Goal: Information Seeking & Learning: Learn about a topic

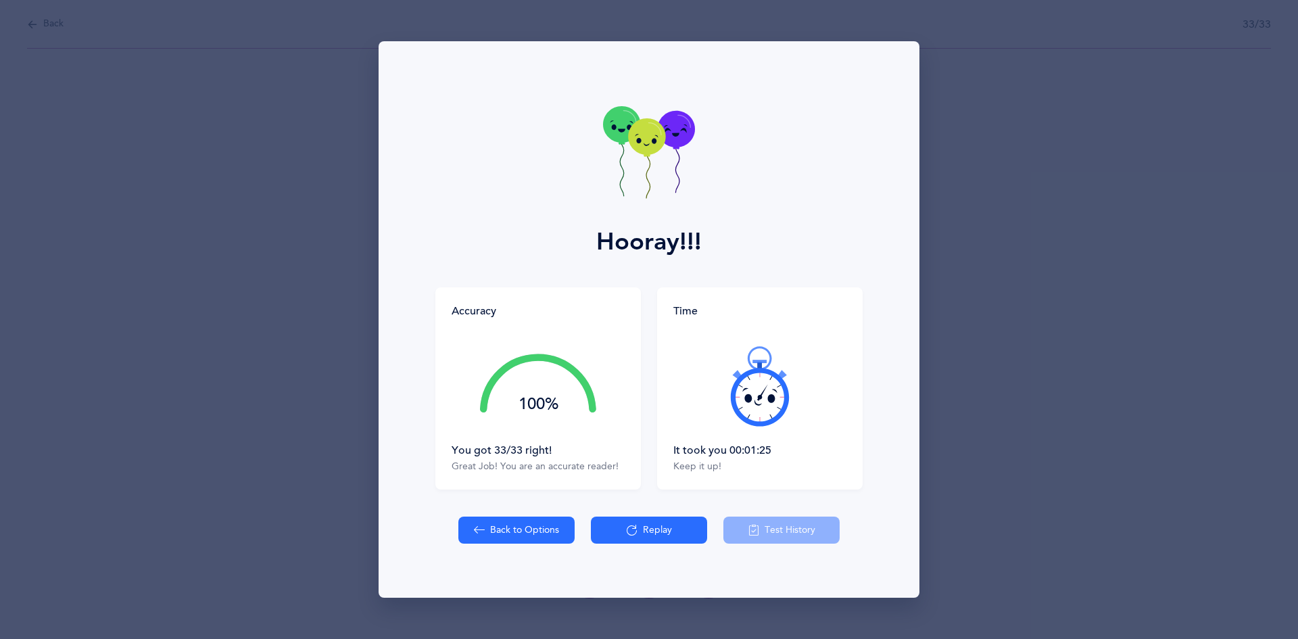
click at [686, 529] on button "Replay" at bounding box center [649, 530] width 116 height 27
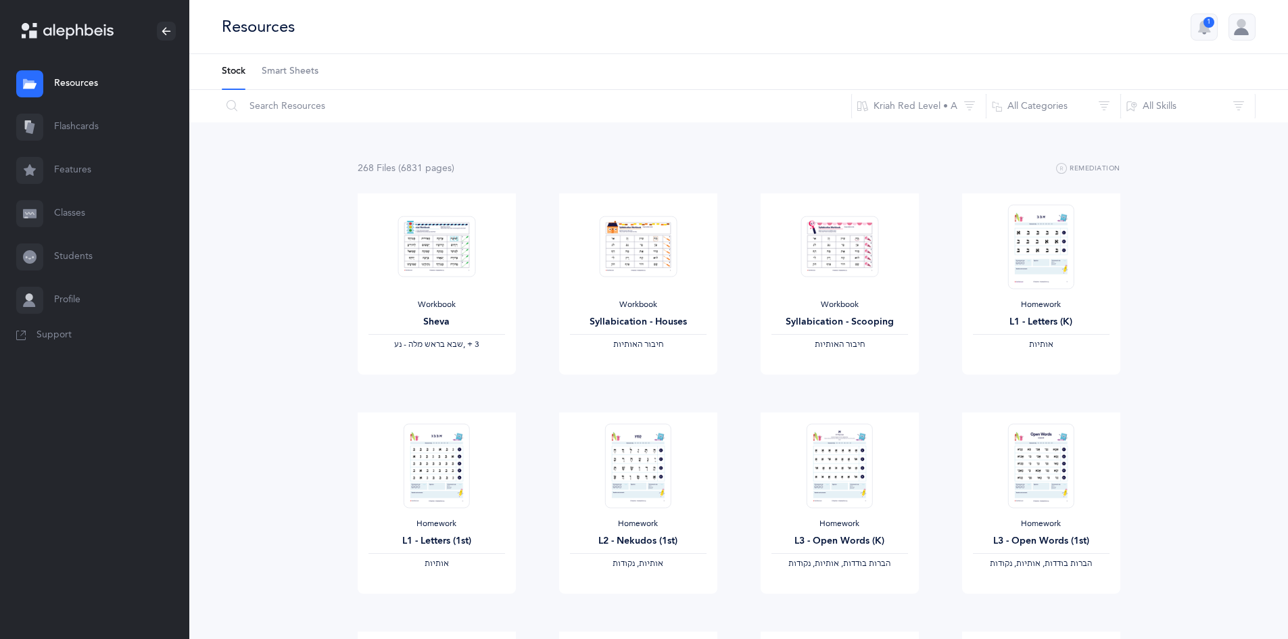
click at [98, 124] on link "Flashcards" at bounding box center [94, 126] width 189 height 43
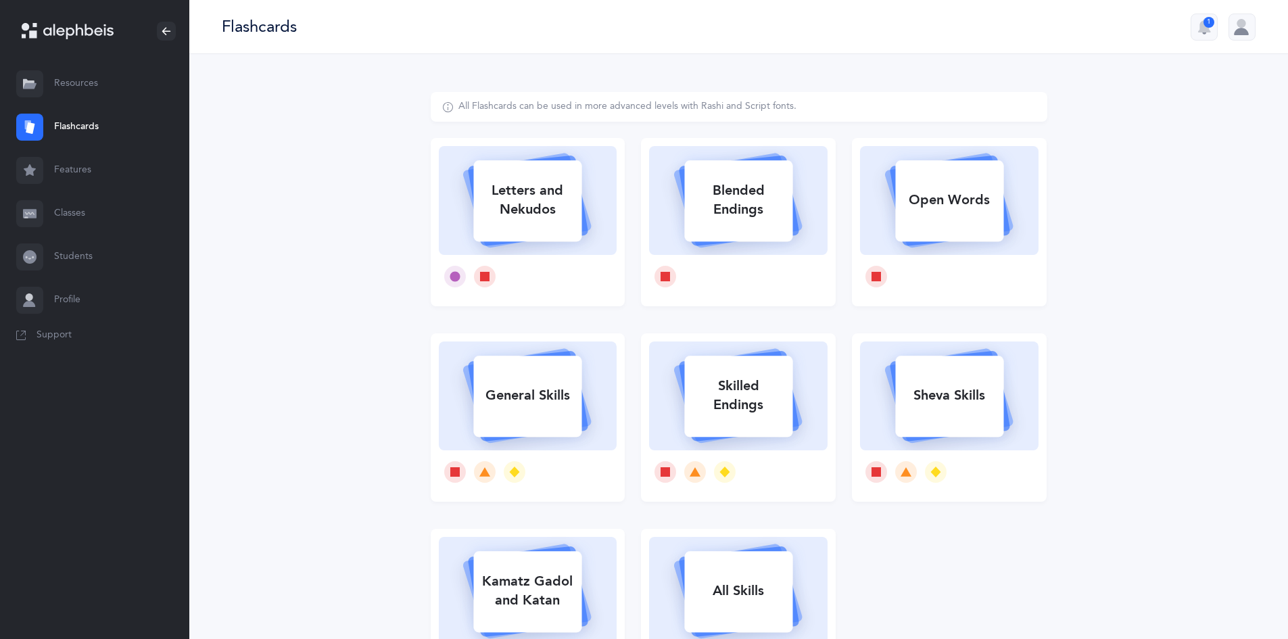
click at [569, 217] on div "Letters and Nekudos" at bounding box center [527, 200] width 108 height 54
select select
select select "single"
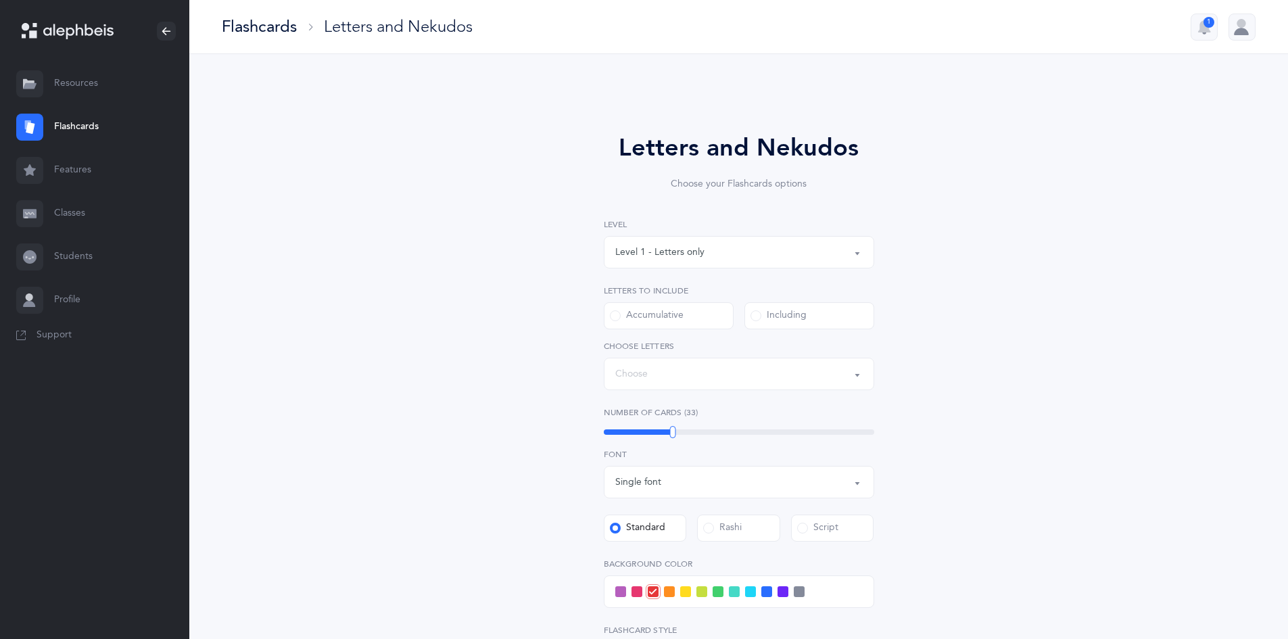
select select "27"
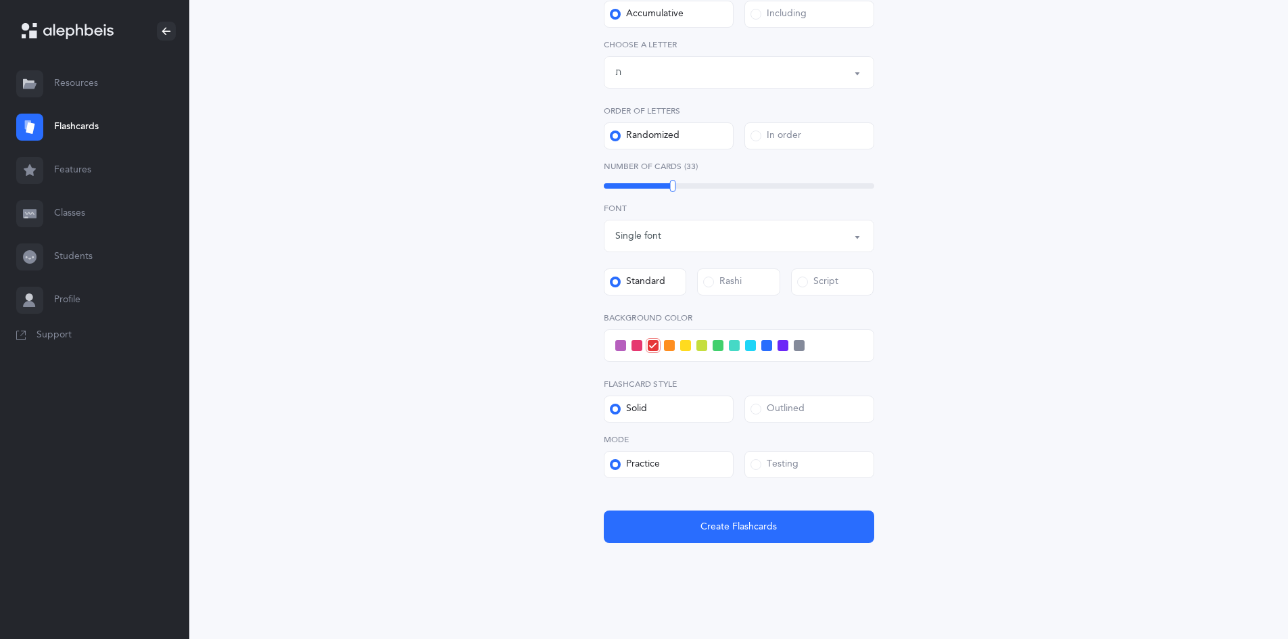
scroll to position [314, 0]
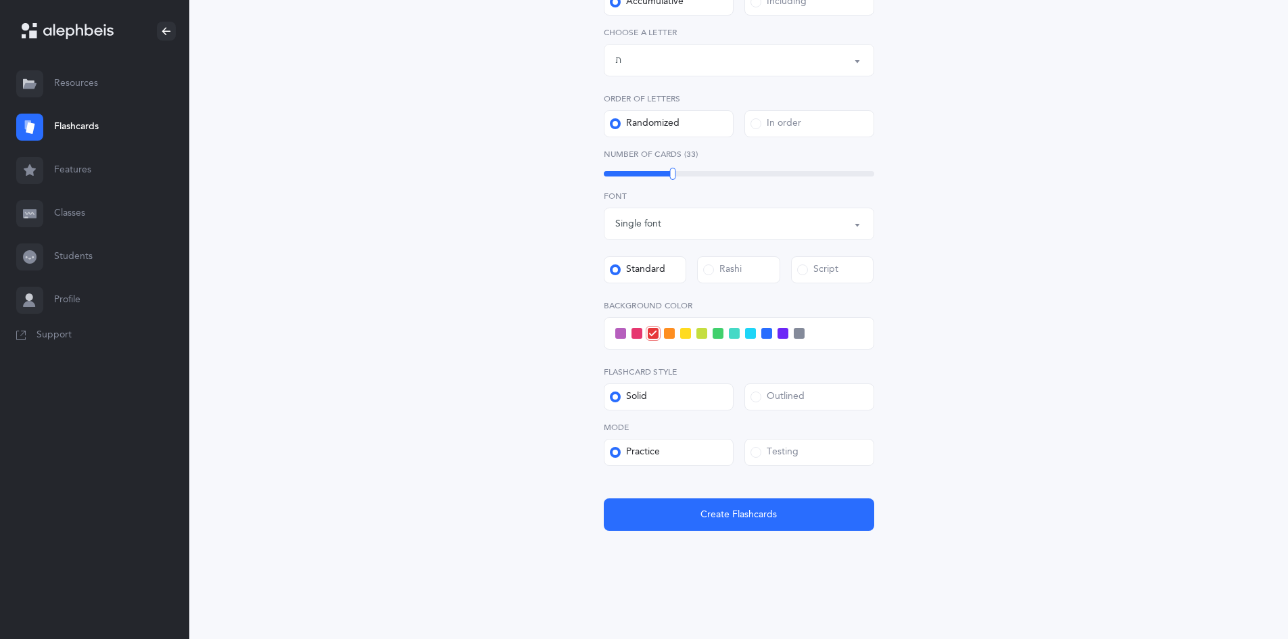
click at [753, 387] on label "Outlined" at bounding box center [809, 396] width 130 height 27
click at [0, 0] on input "Outlined" at bounding box center [0, 0] width 0 height 0
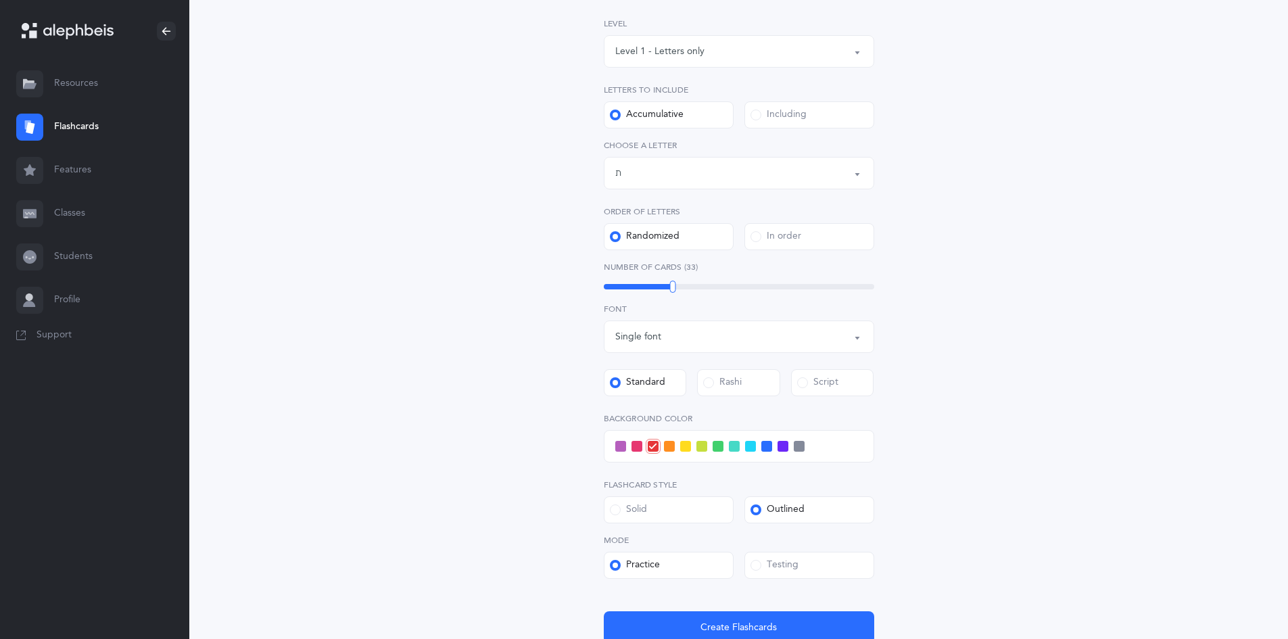
scroll to position [179, 0]
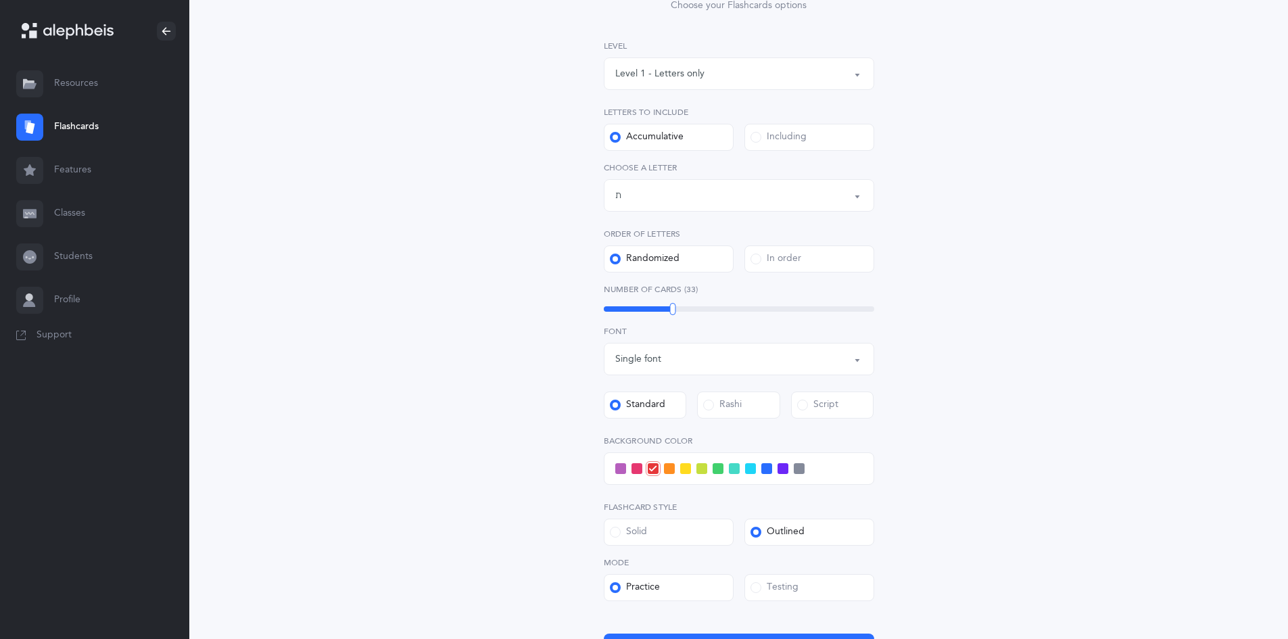
click at [634, 466] on span at bounding box center [637, 468] width 11 height 11
click at [0, 0] on input "checkbox" at bounding box center [0, 0] width 0 height 0
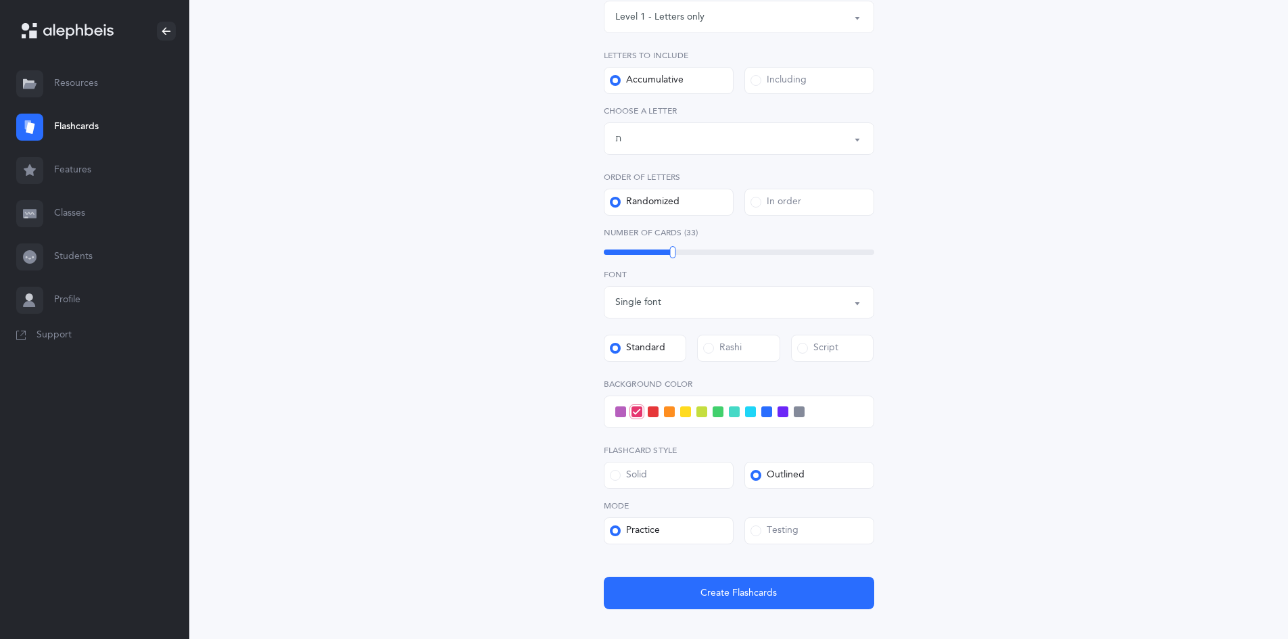
scroll to position [314, 0]
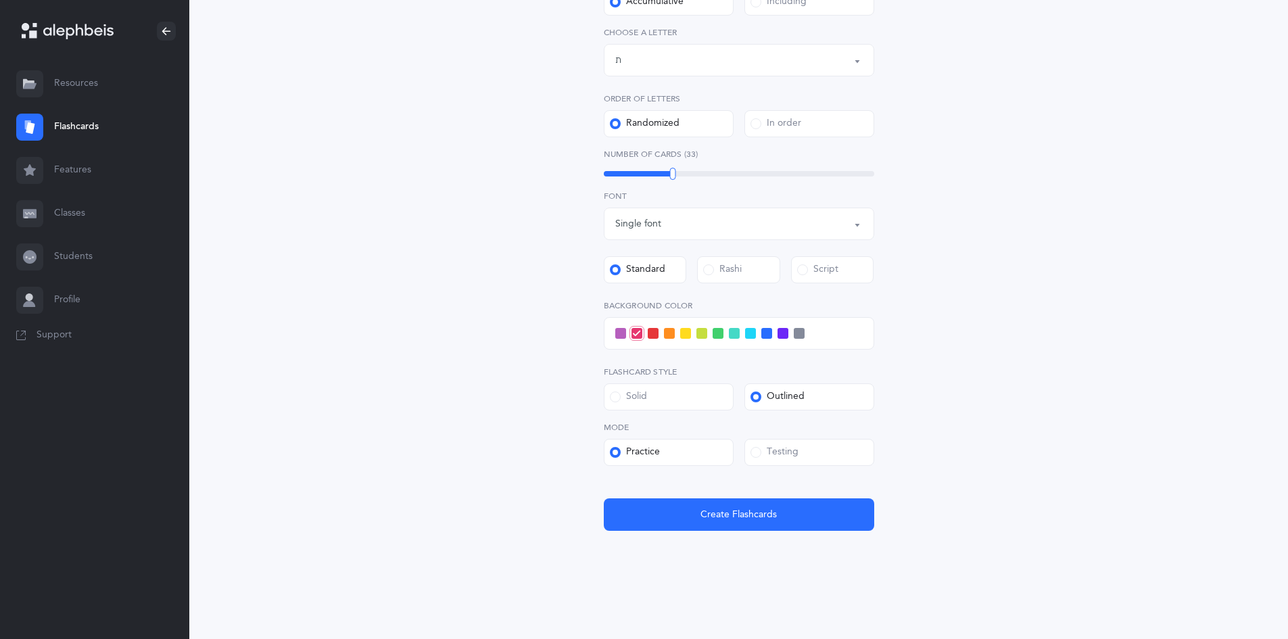
click at [754, 443] on label "Testing" at bounding box center [809, 452] width 130 height 27
click at [0, 0] on input "Testing" at bounding box center [0, 0] width 0 height 0
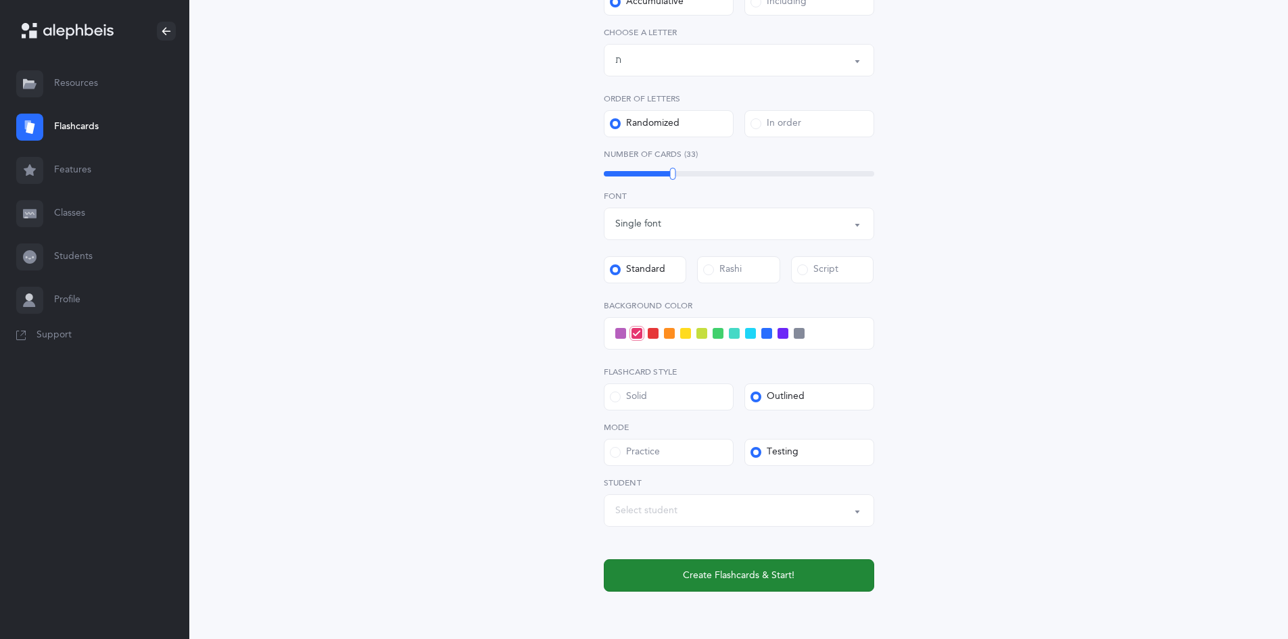
click at [786, 586] on button "Create Flashcards & Start!" at bounding box center [739, 575] width 270 height 32
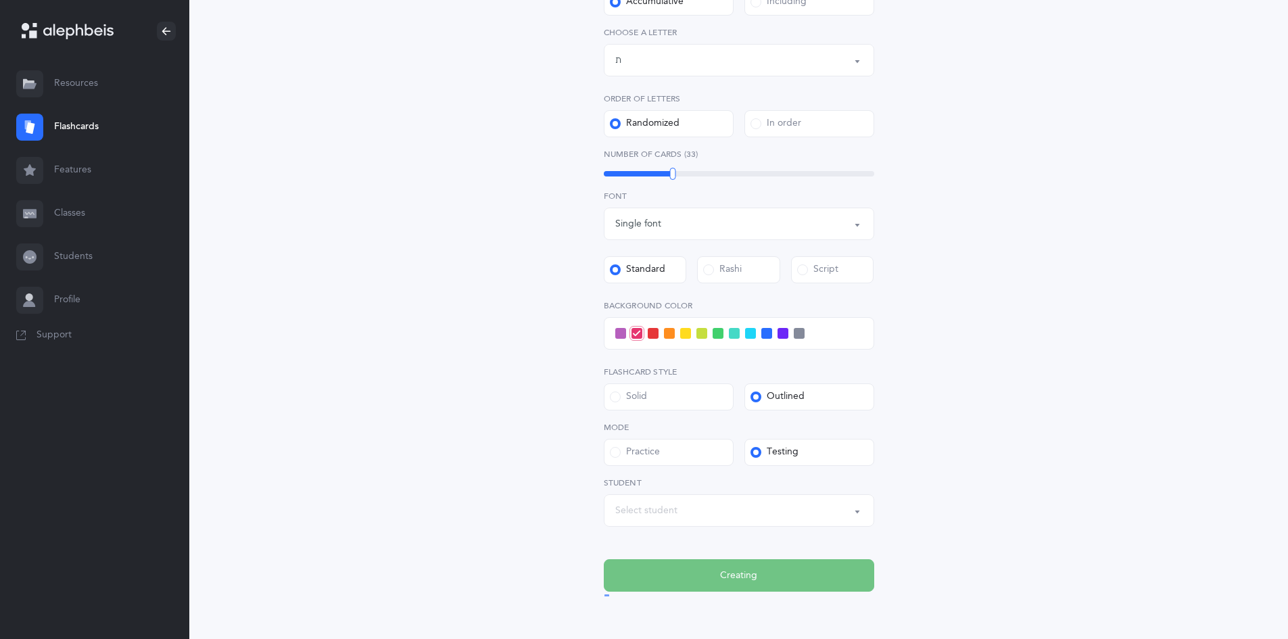
scroll to position [0, 0]
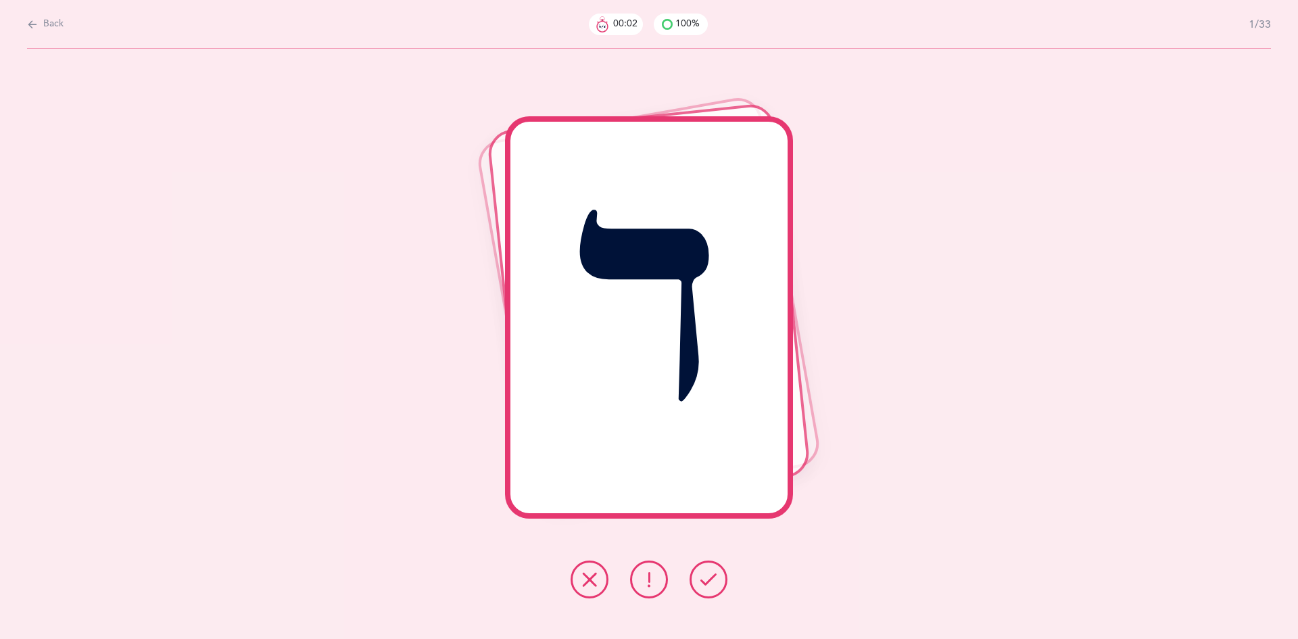
click at [711, 586] on icon at bounding box center [709, 579] width 16 height 16
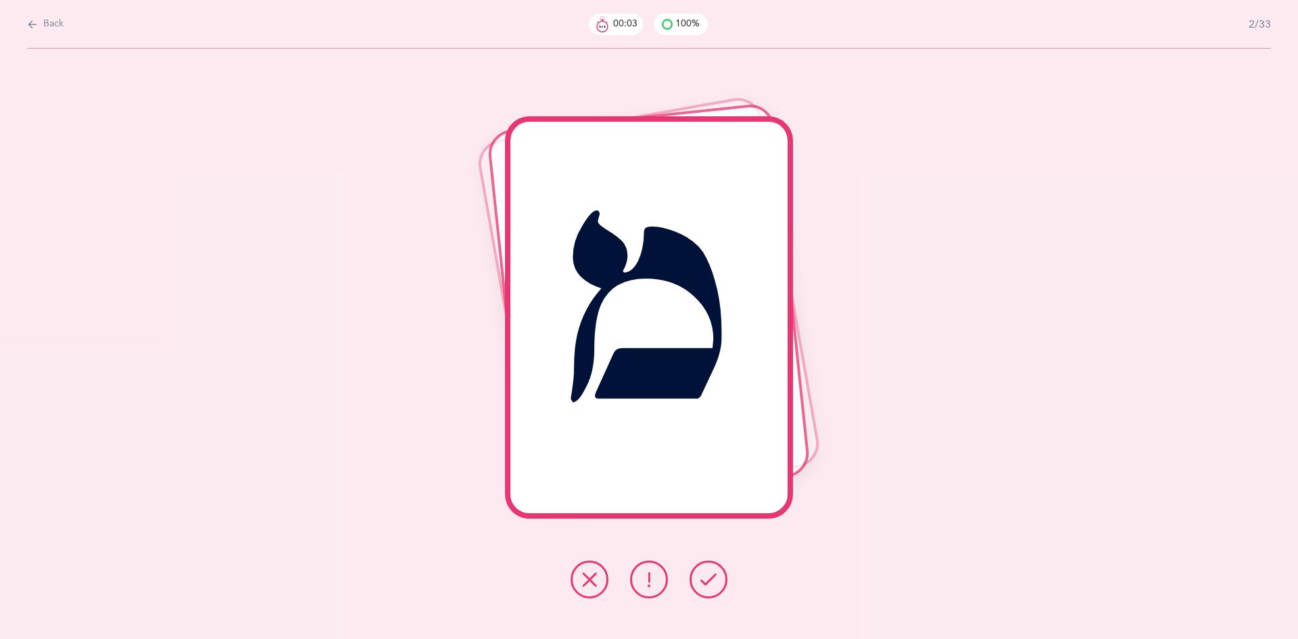
click at [711, 586] on icon at bounding box center [709, 579] width 16 height 16
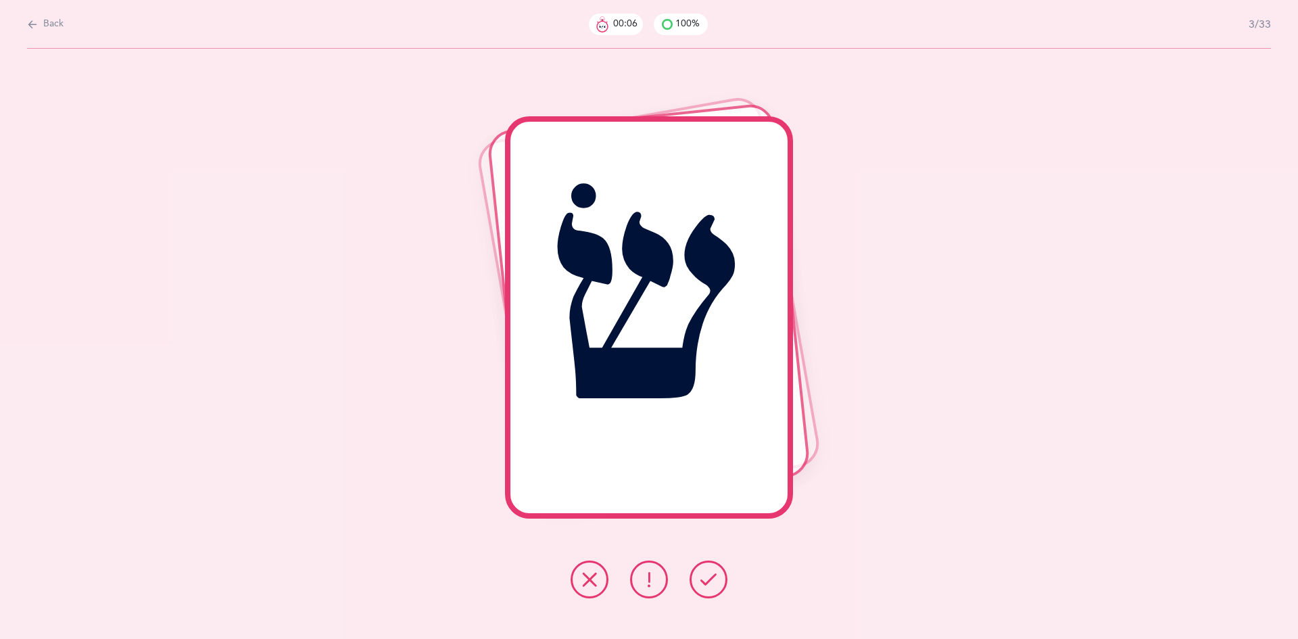
click at [711, 586] on icon at bounding box center [709, 579] width 16 height 16
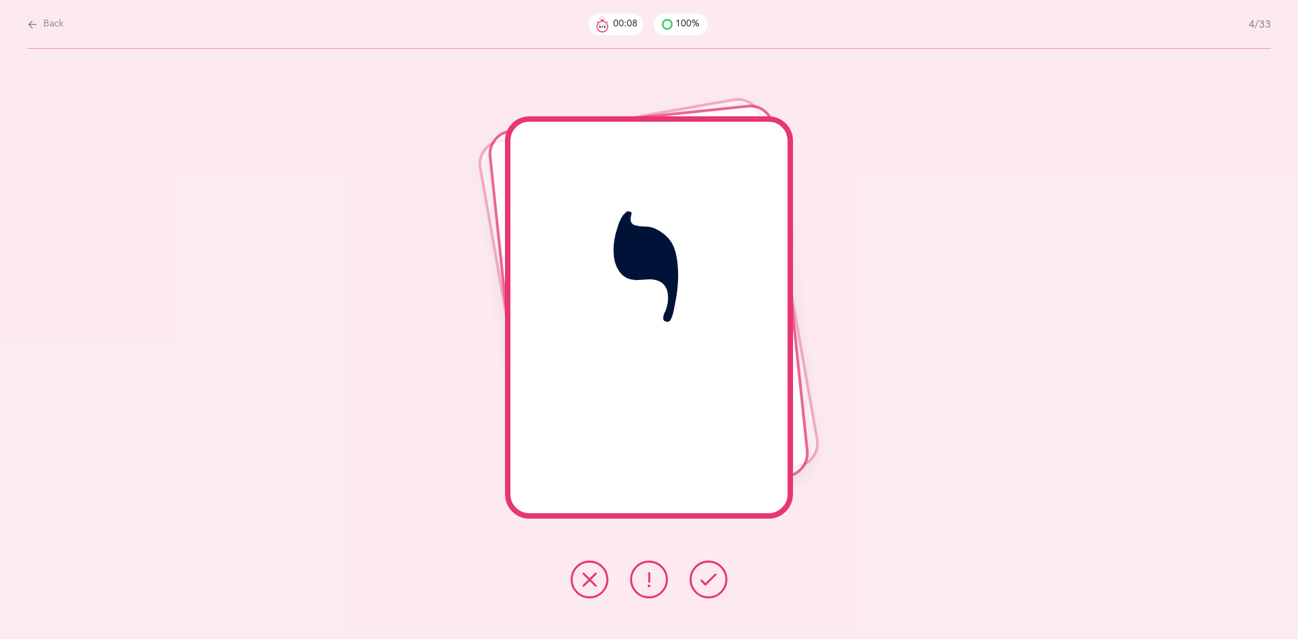
click at [711, 586] on icon at bounding box center [709, 579] width 16 height 16
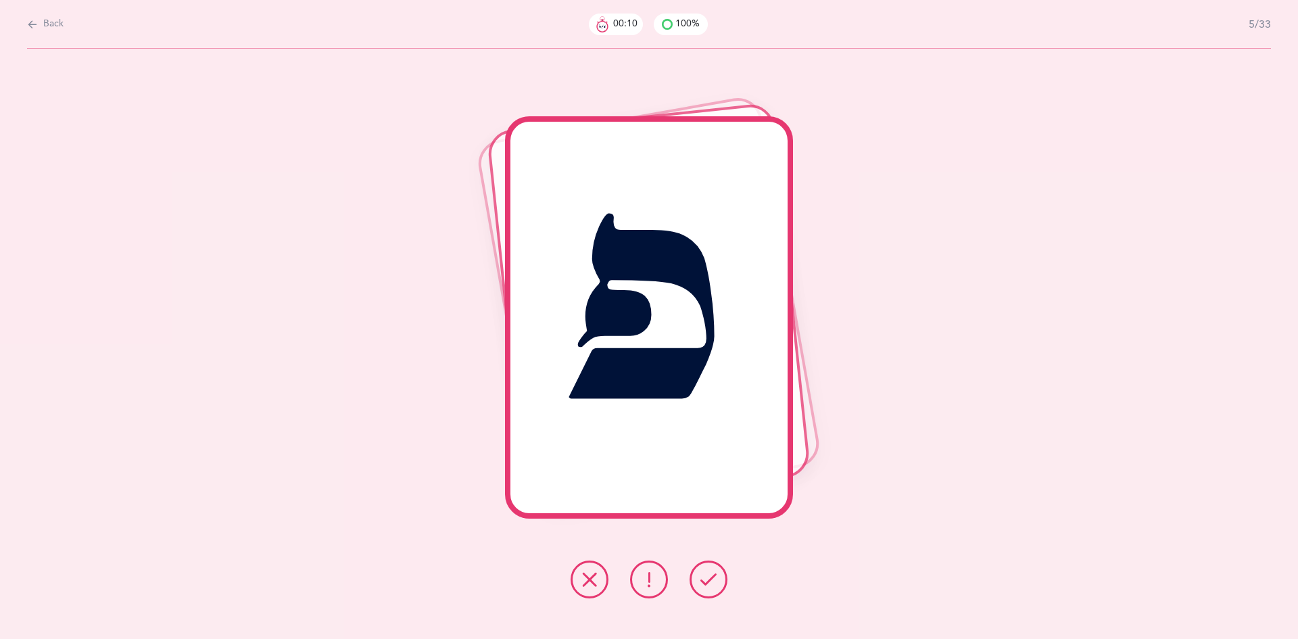
click at [711, 586] on icon at bounding box center [709, 579] width 16 height 16
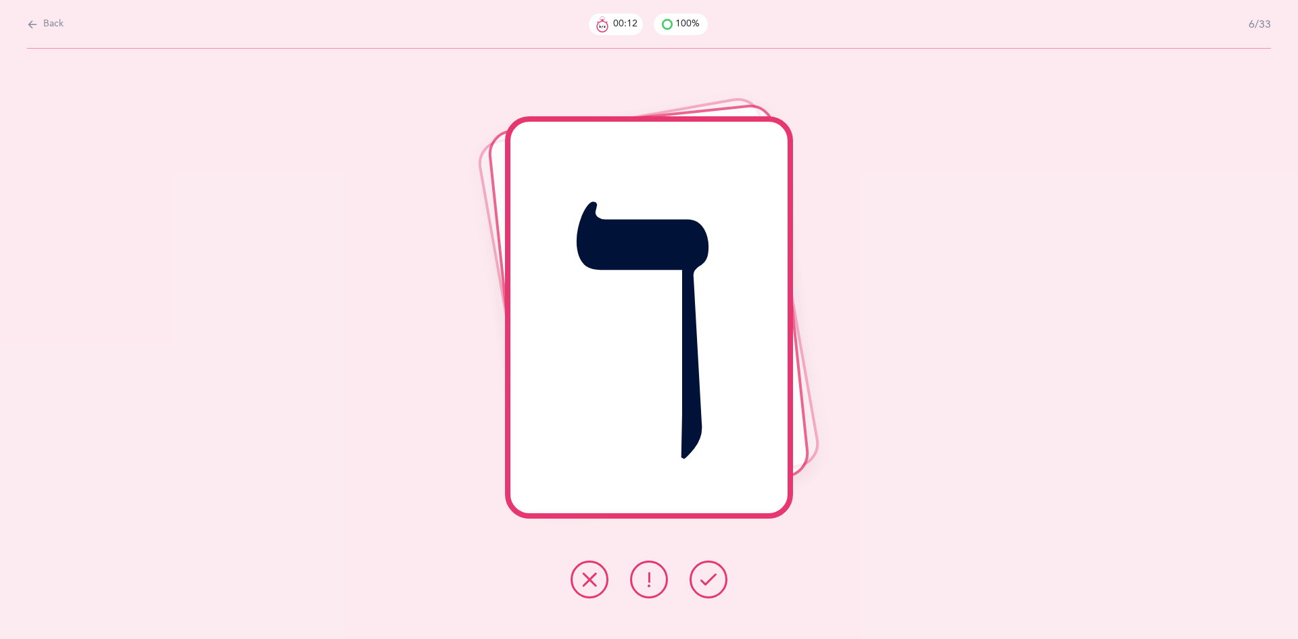
click at [711, 586] on icon at bounding box center [709, 579] width 16 height 16
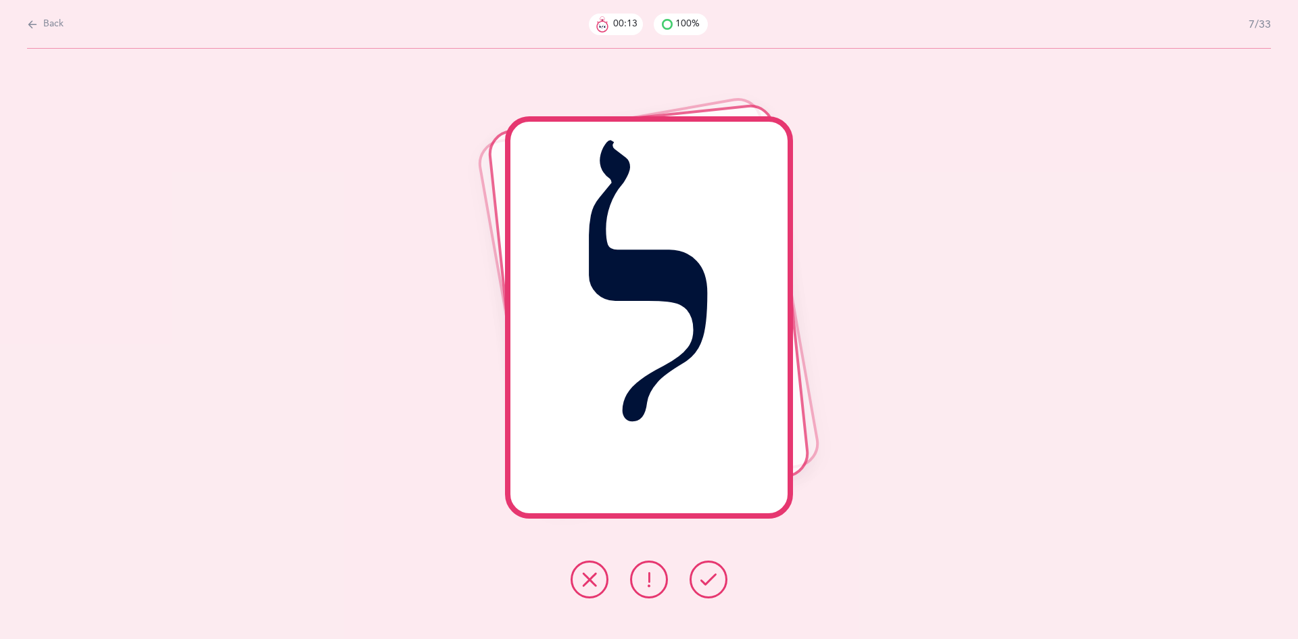
click at [711, 586] on icon at bounding box center [709, 579] width 16 height 16
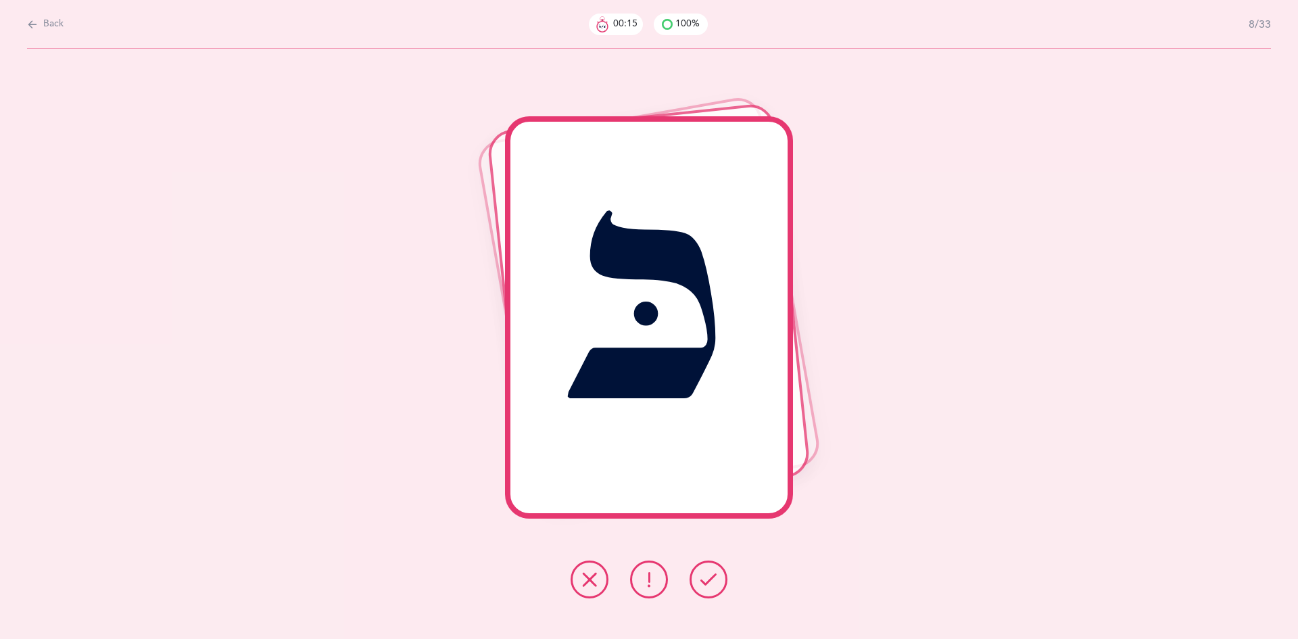
click at [711, 586] on icon at bounding box center [709, 579] width 16 height 16
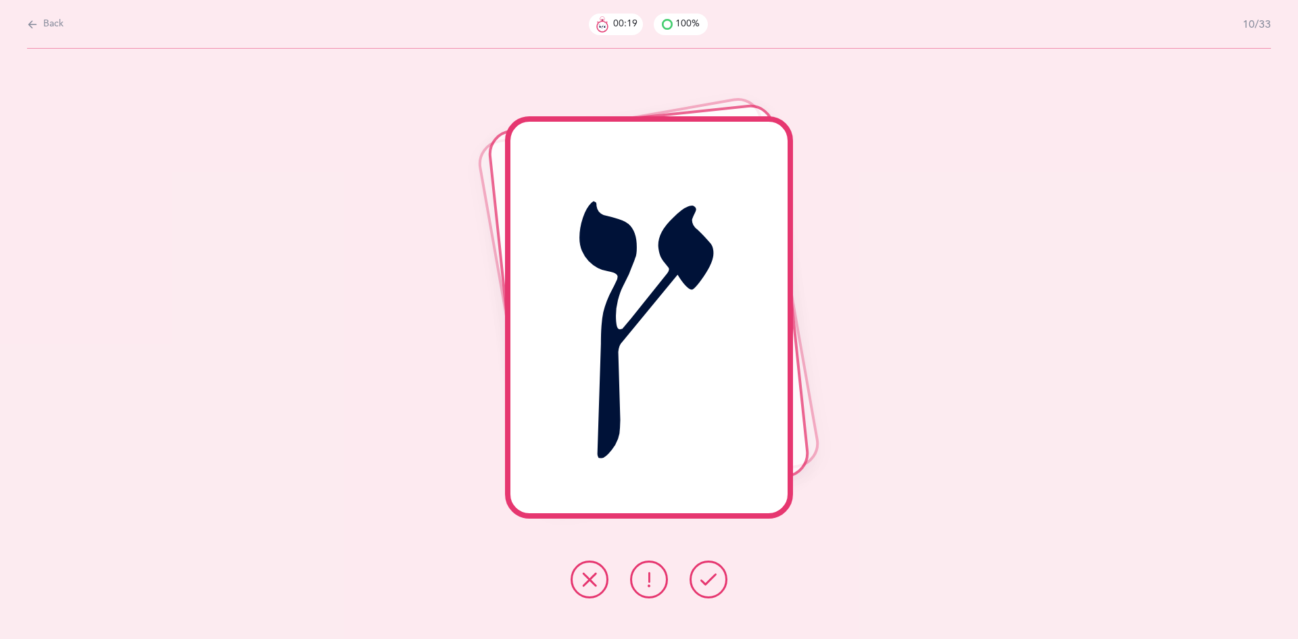
click at [711, 586] on icon at bounding box center [709, 579] width 16 height 16
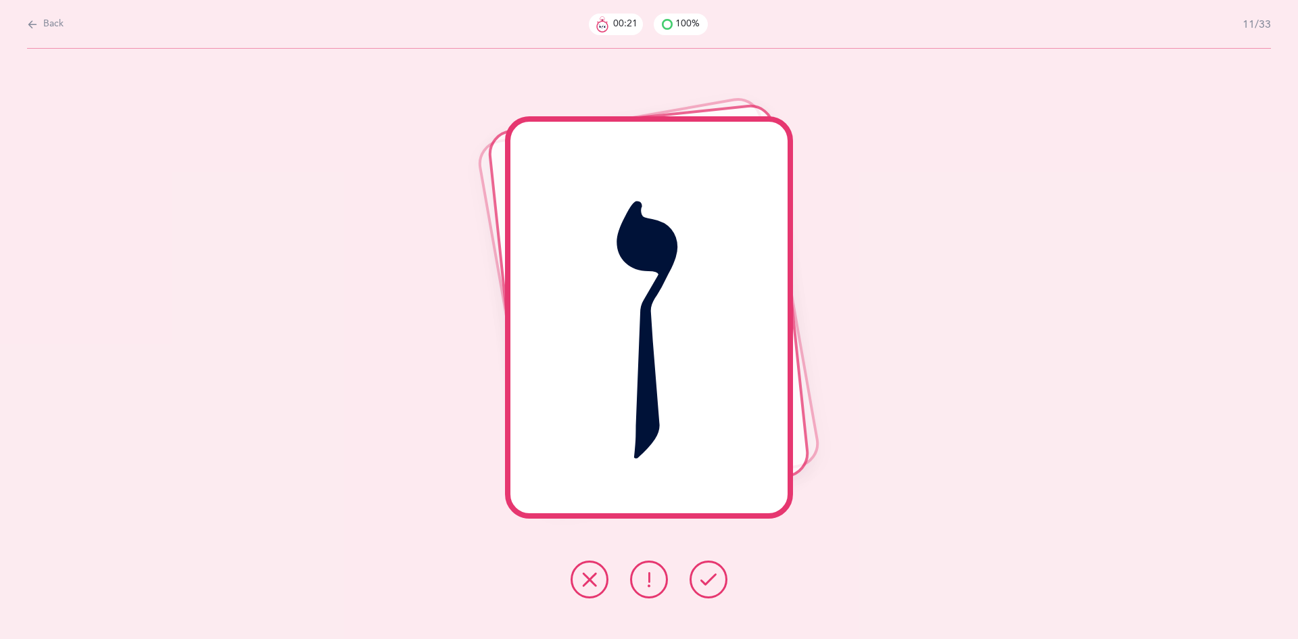
click at [711, 586] on icon at bounding box center [709, 579] width 16 height 16
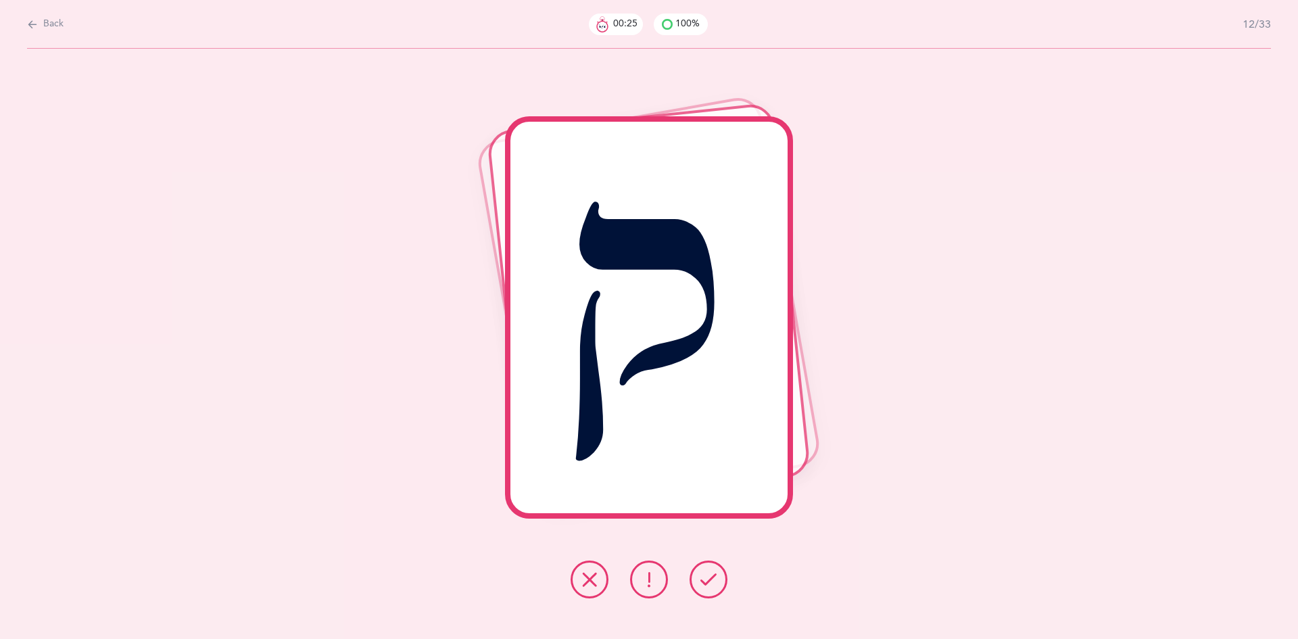
click at [711, 586] on icon at bounding box center [709, 579] width 16 height 16
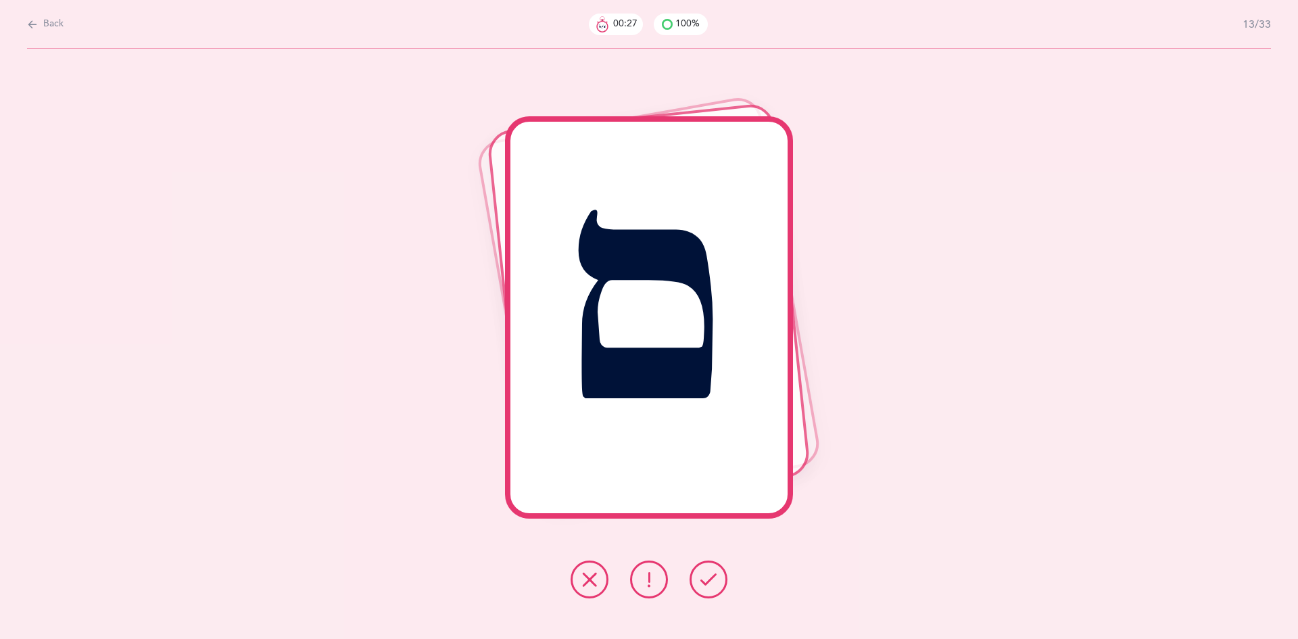
click at [711, 586] on icon at bounding box center [709, 579] width 16 height 16
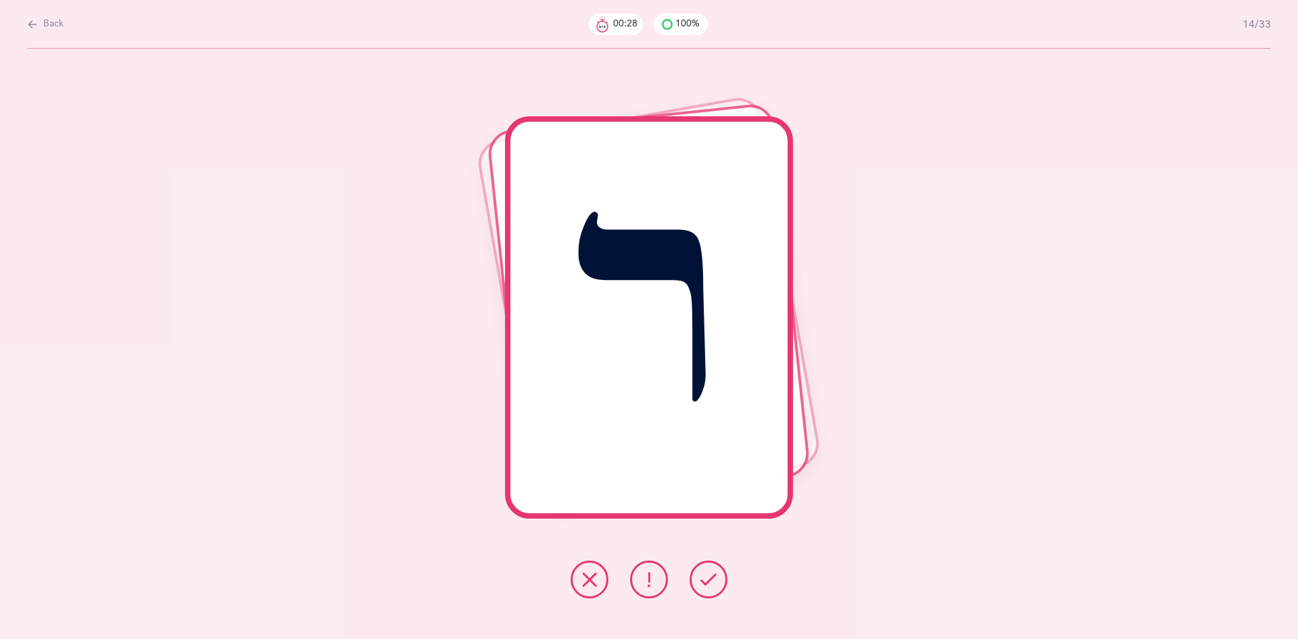
click at [711, 586] on icon at bounding box center [709, 579] width 16 height 16
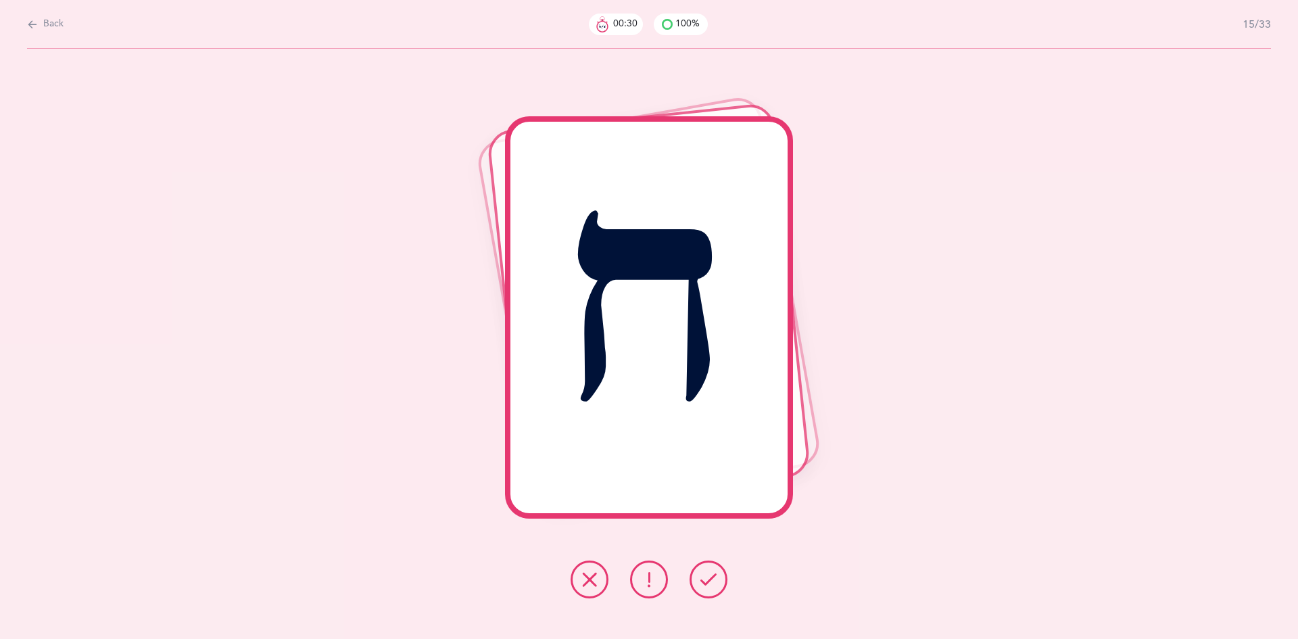
click at [711, 586] on icon at bounding box center [709, 579] width 16 height 16
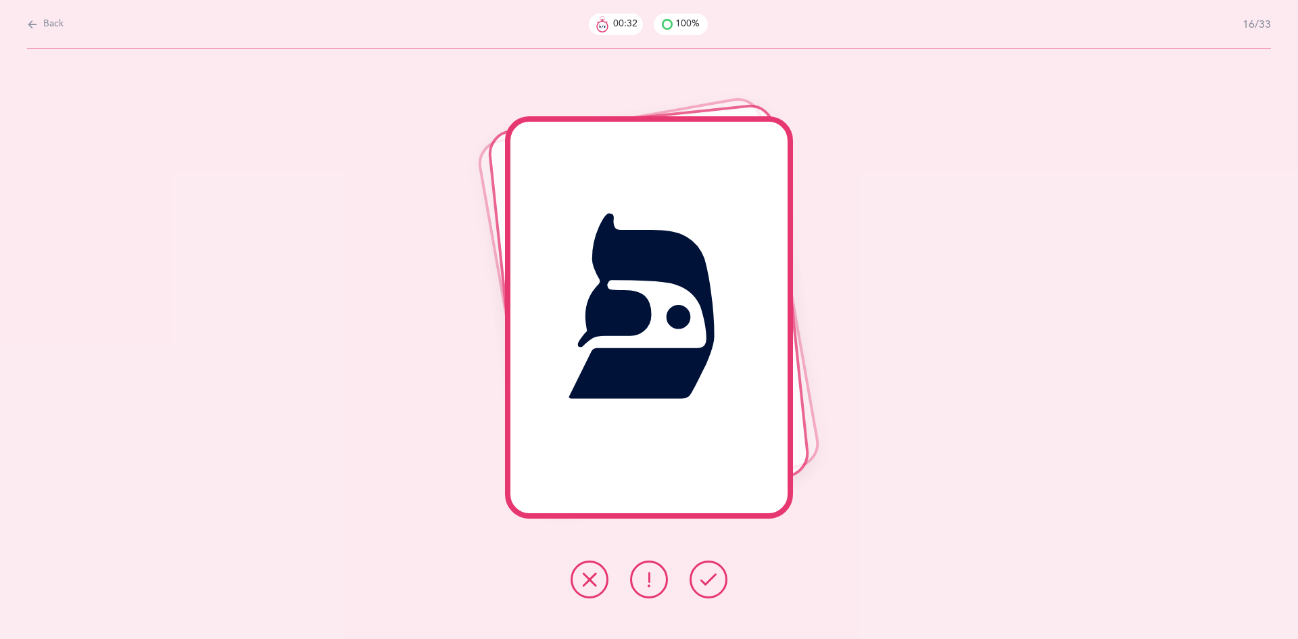
click at [711, 586] on icon at bounding box center [709, 579] width 16 height 16
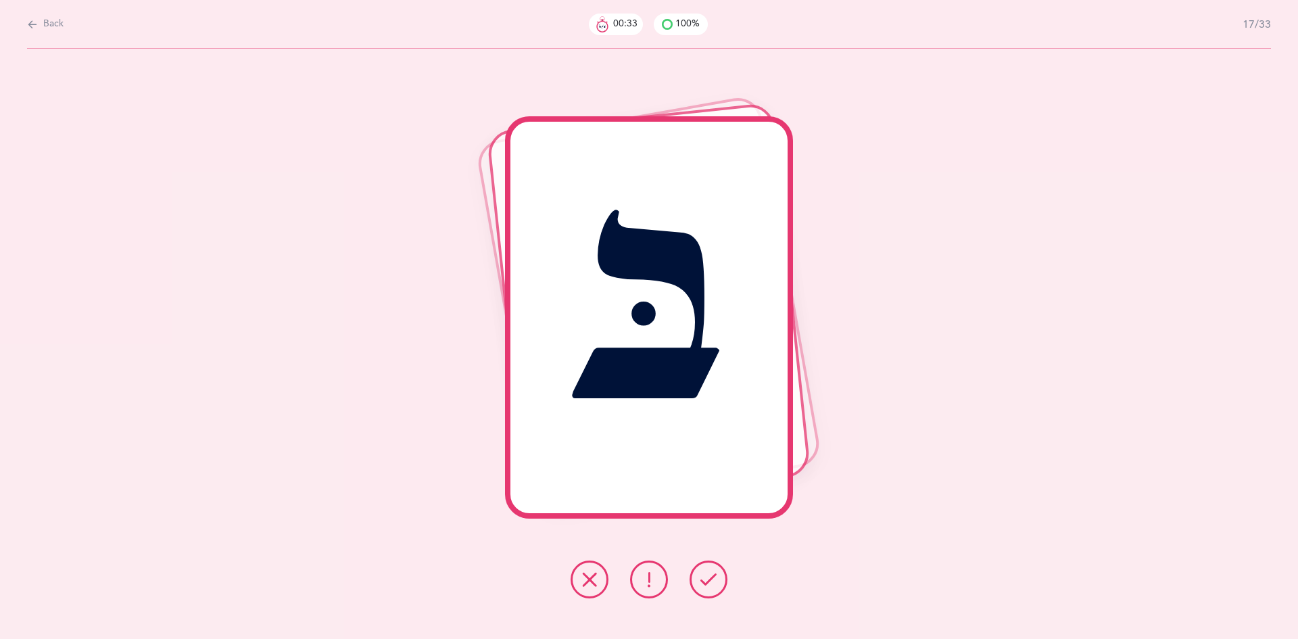
click at [711, 586] on icon at bounding box center [709, 579] width 16 height 16
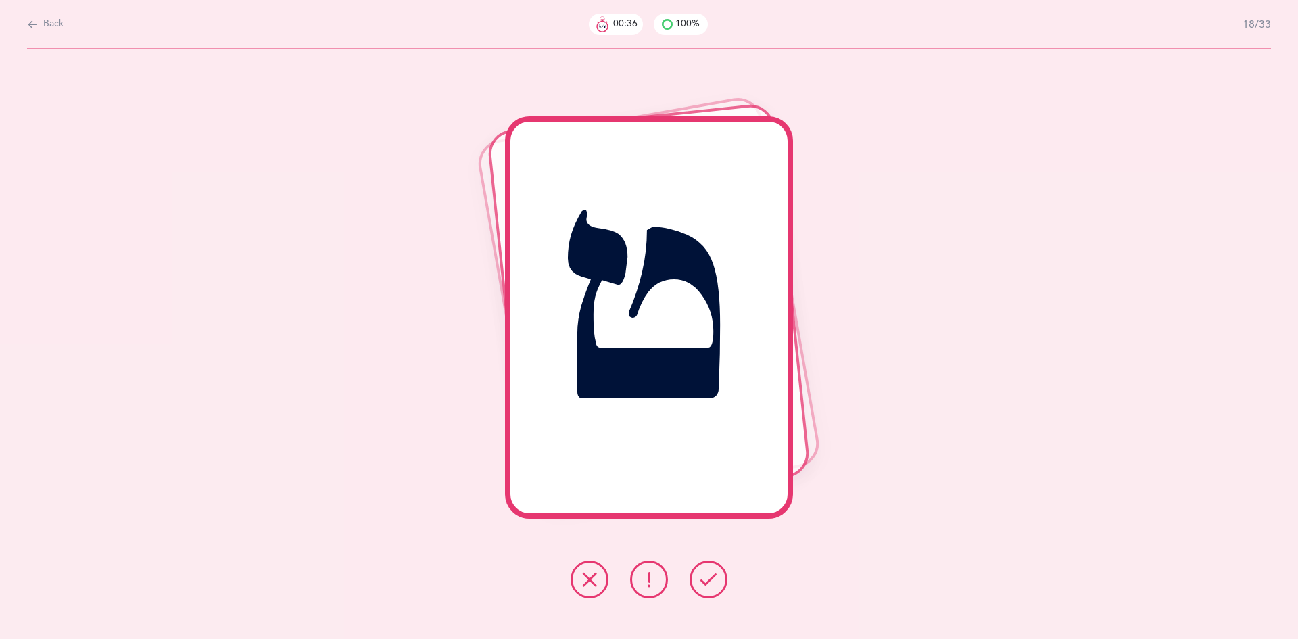
click at [711, 586] on icon at bounding box center [709, 579] width 16 height 16
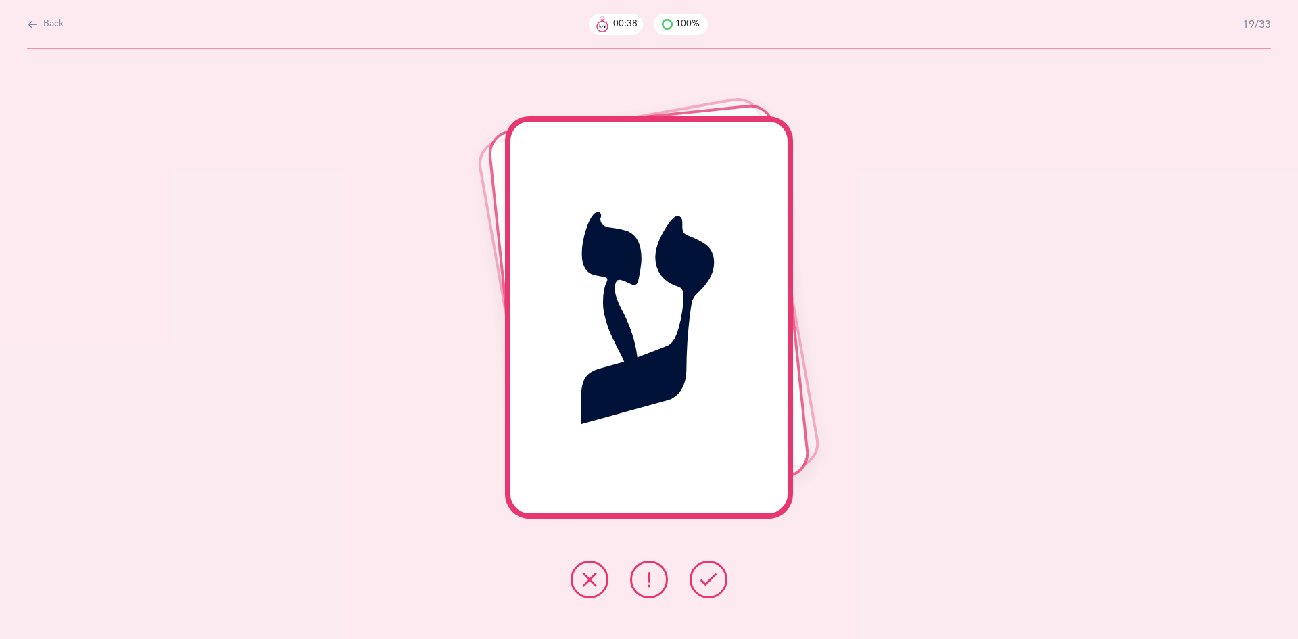
click at [711, 586] on icon at bounding box center [709, 579] width 16 height 16
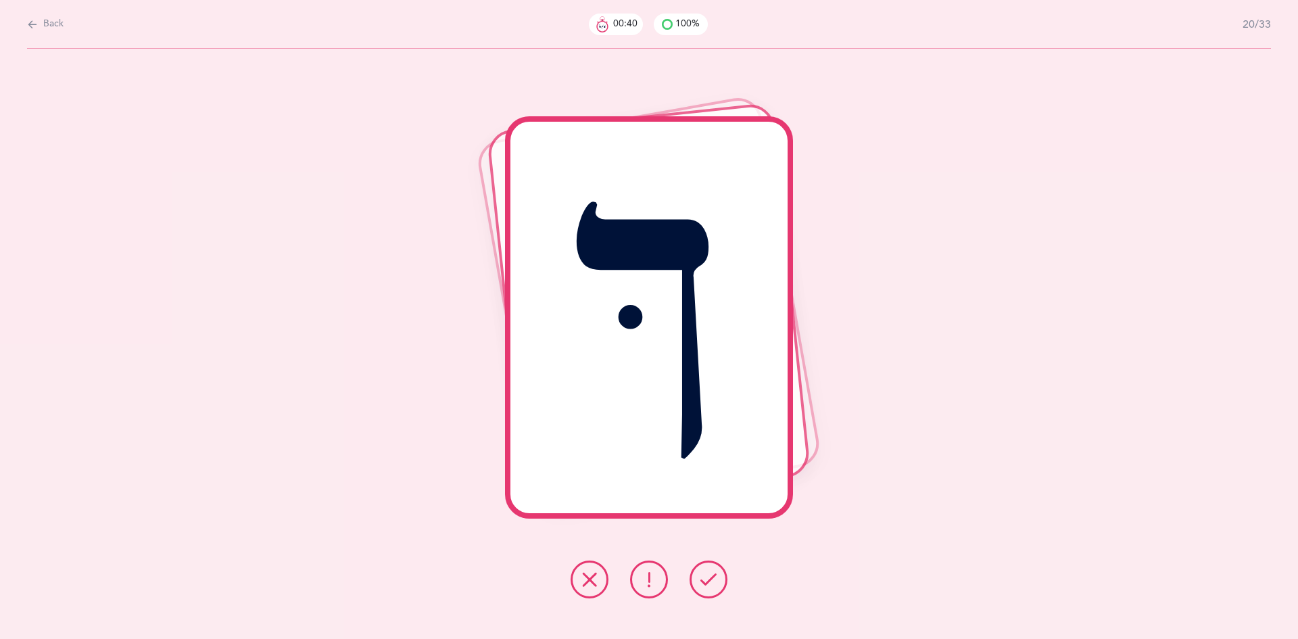
click at [711, 586] on icon at bounding box center [709, 579] width 16 height 16
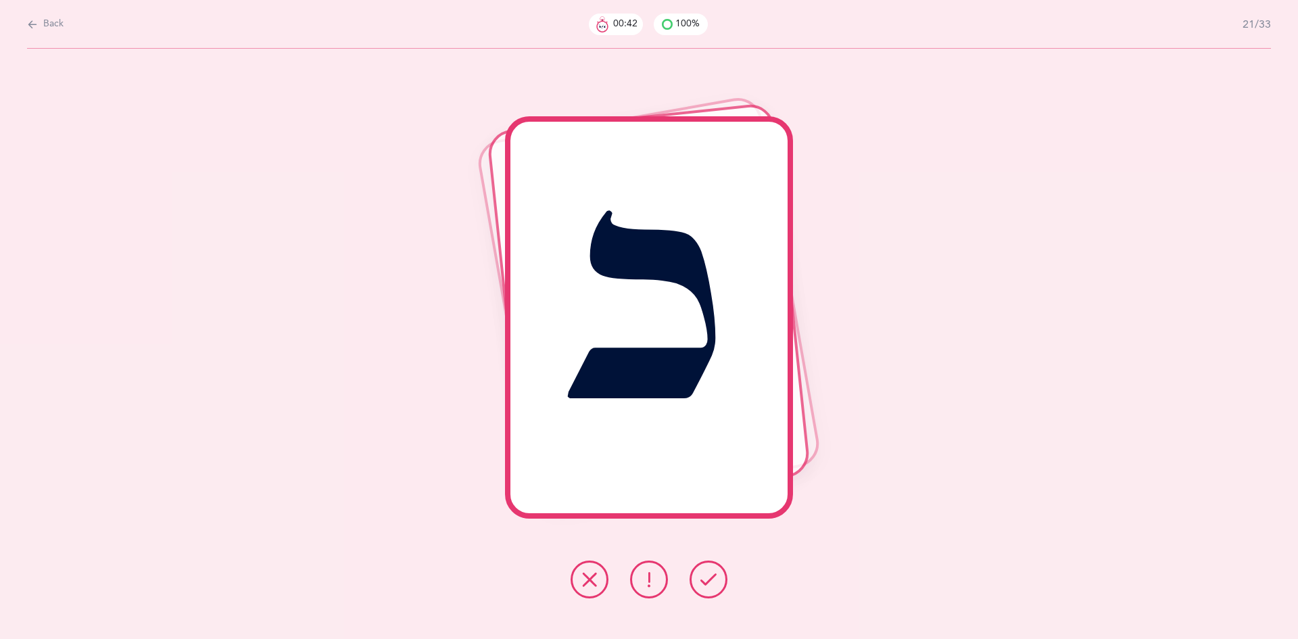
click at [711, 586] on icon at bounding box center [709, 579] width 16 height 16
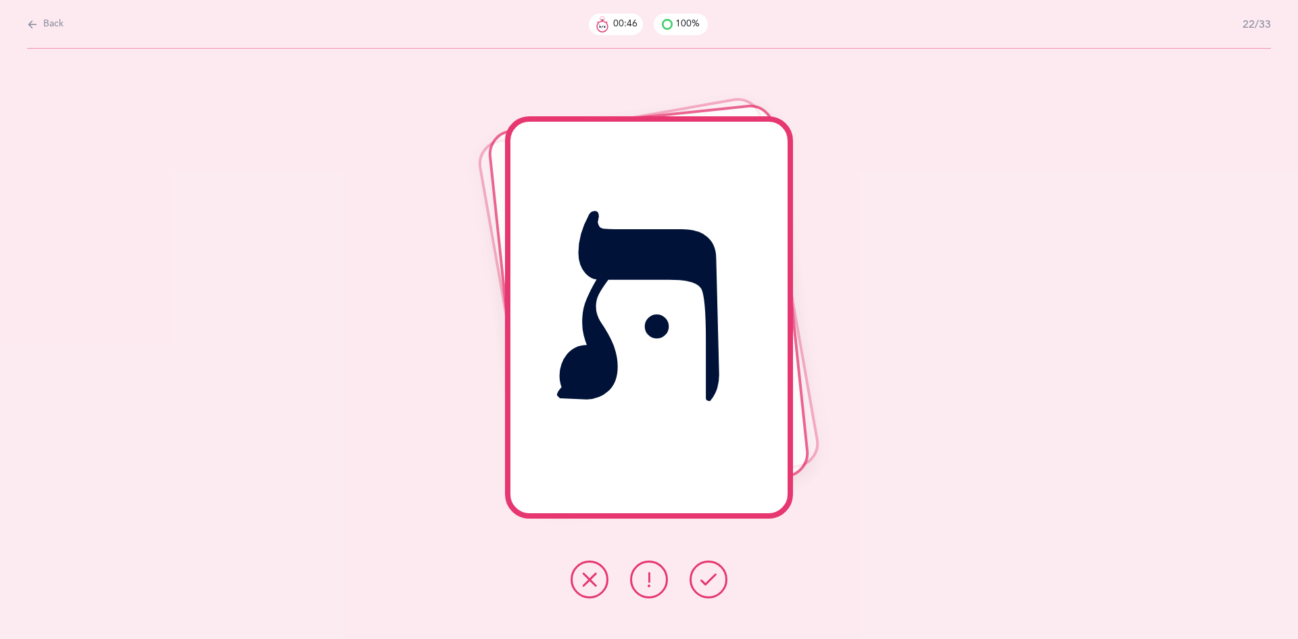
click at [711, 586] on icon at bounding box center [709, 579] width 16 height 16
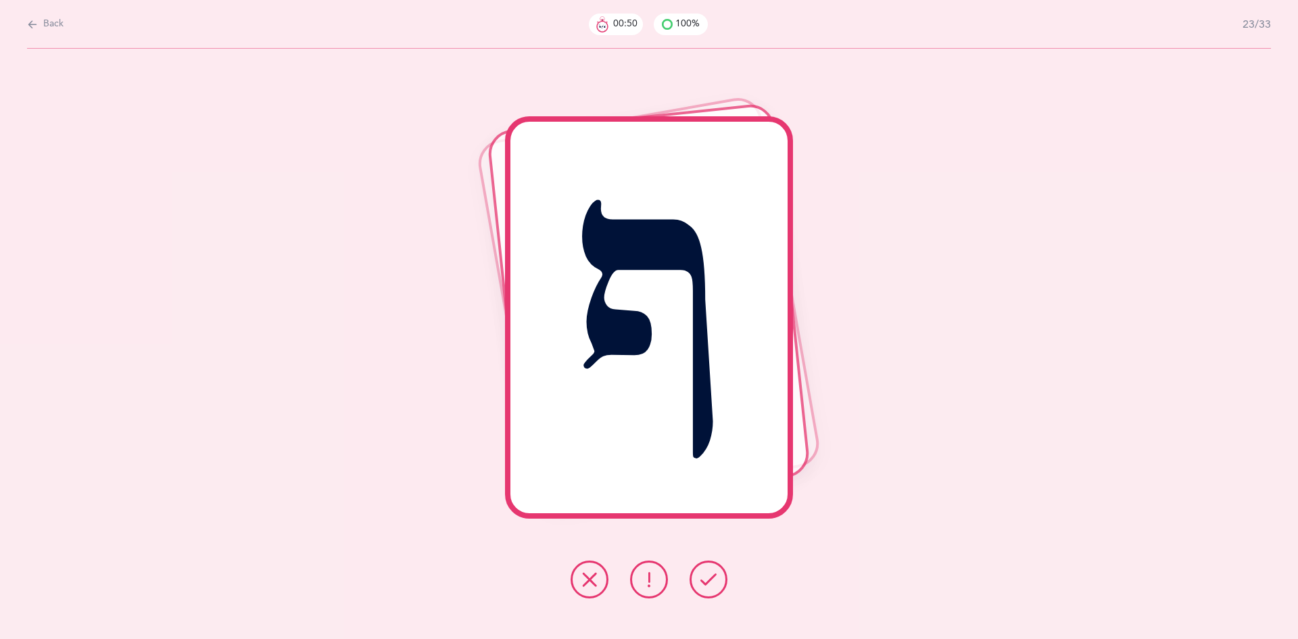
click at [711, 586] on icon at bounding box center [709, 579] width 16 height 16
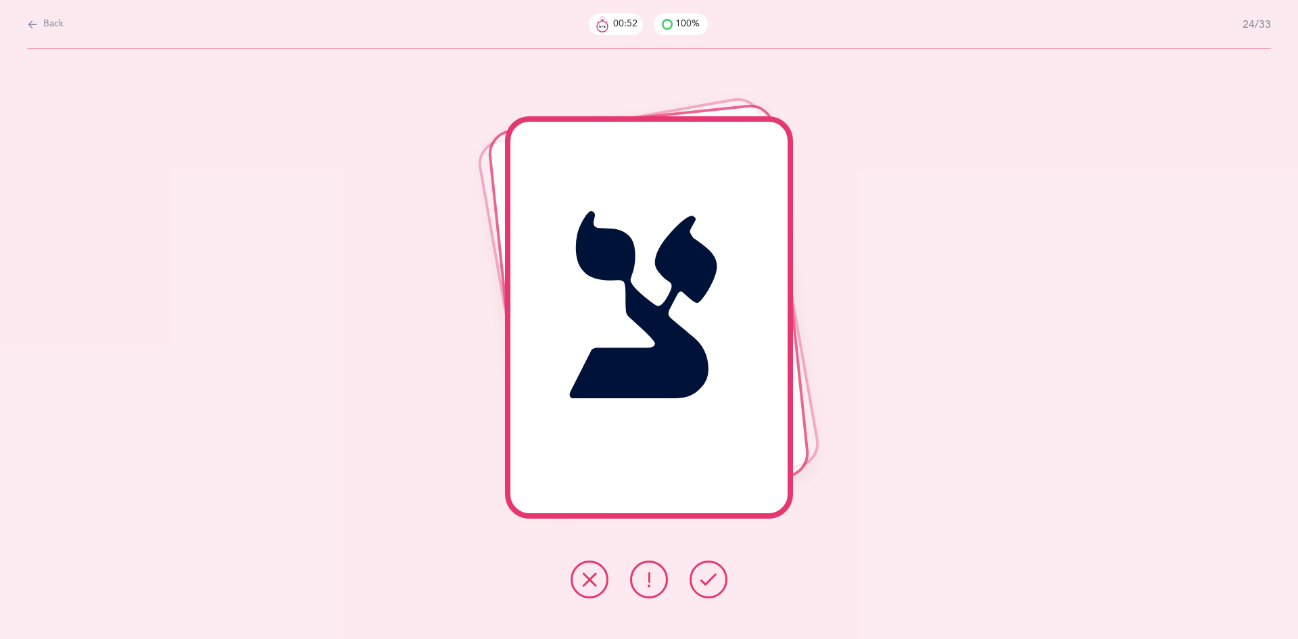
click at [711, 586] on icon at bounding box center [709, 579] width 16 height 16
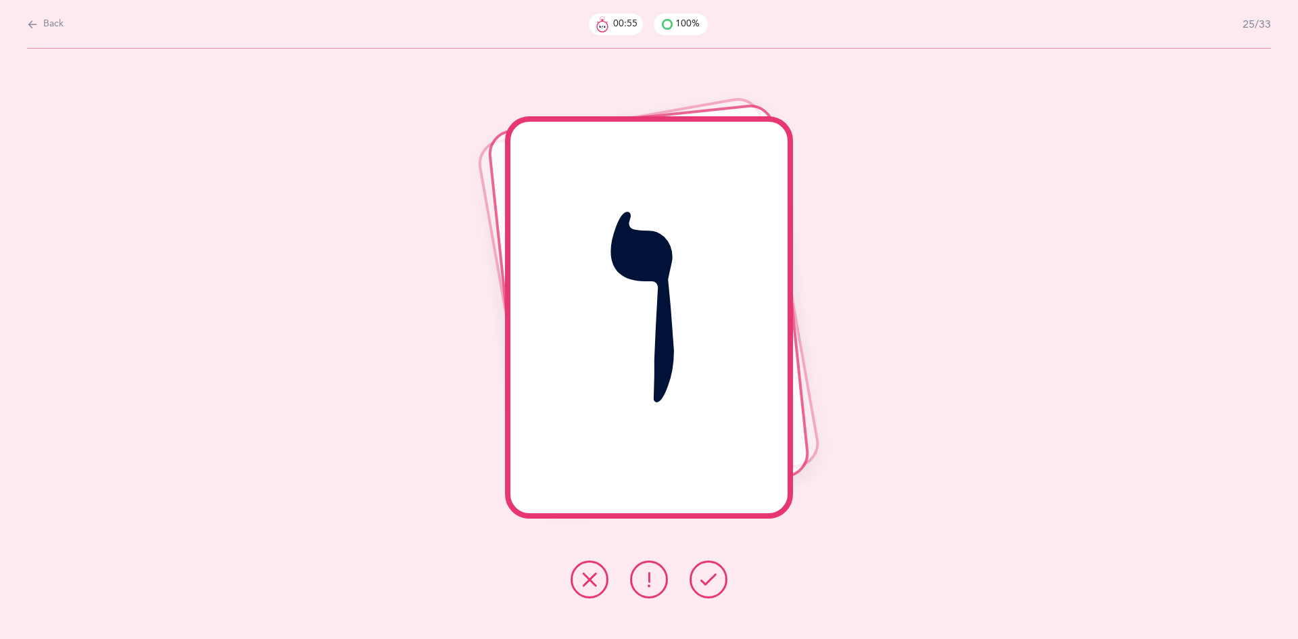
click at [717, 573] on button at bounding box center [709, 580] width 38 height 38
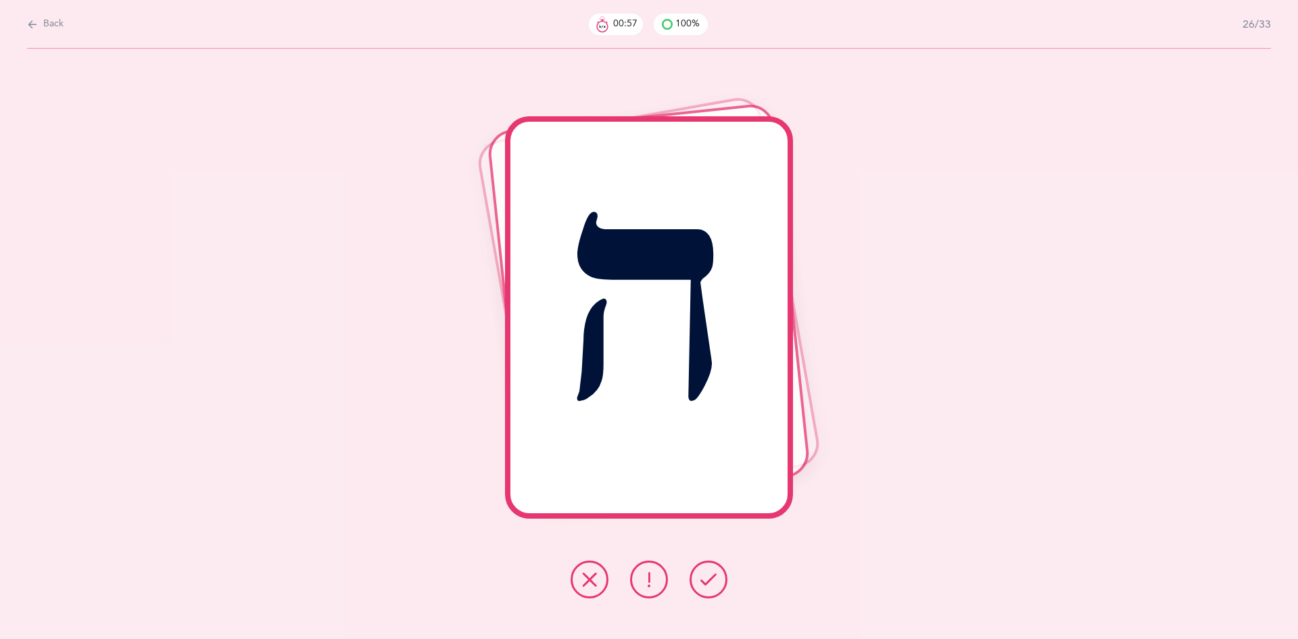
click at [716, 573] on icon at bounding box center [709, 579] width 16 height 16
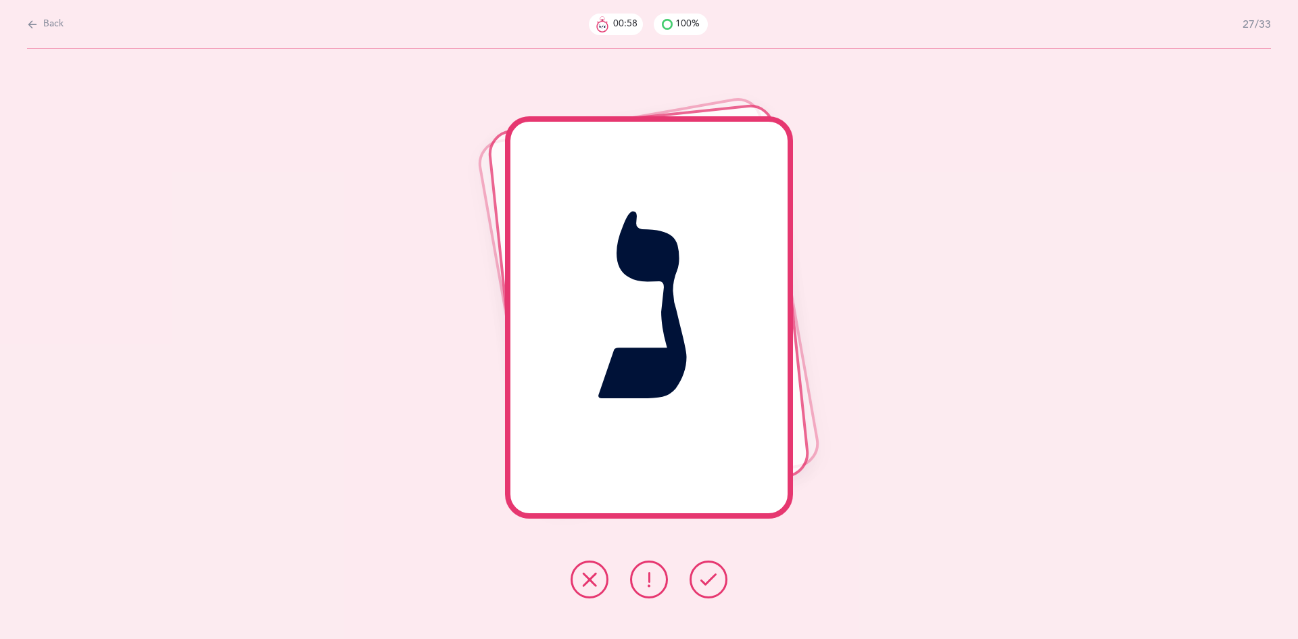
click at [714, 574] on icon at bounding box center [709, 579] width 16 height 16
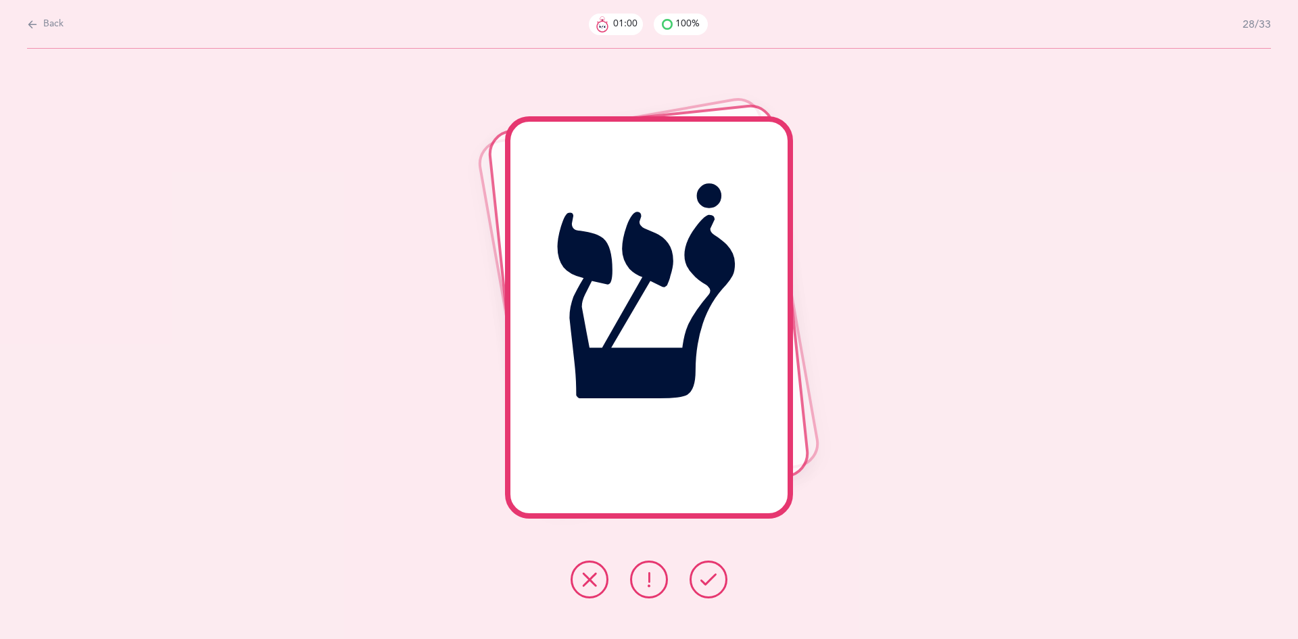
click at [714, 574] on icon at bounding box center [709, 579] width 16 height 16
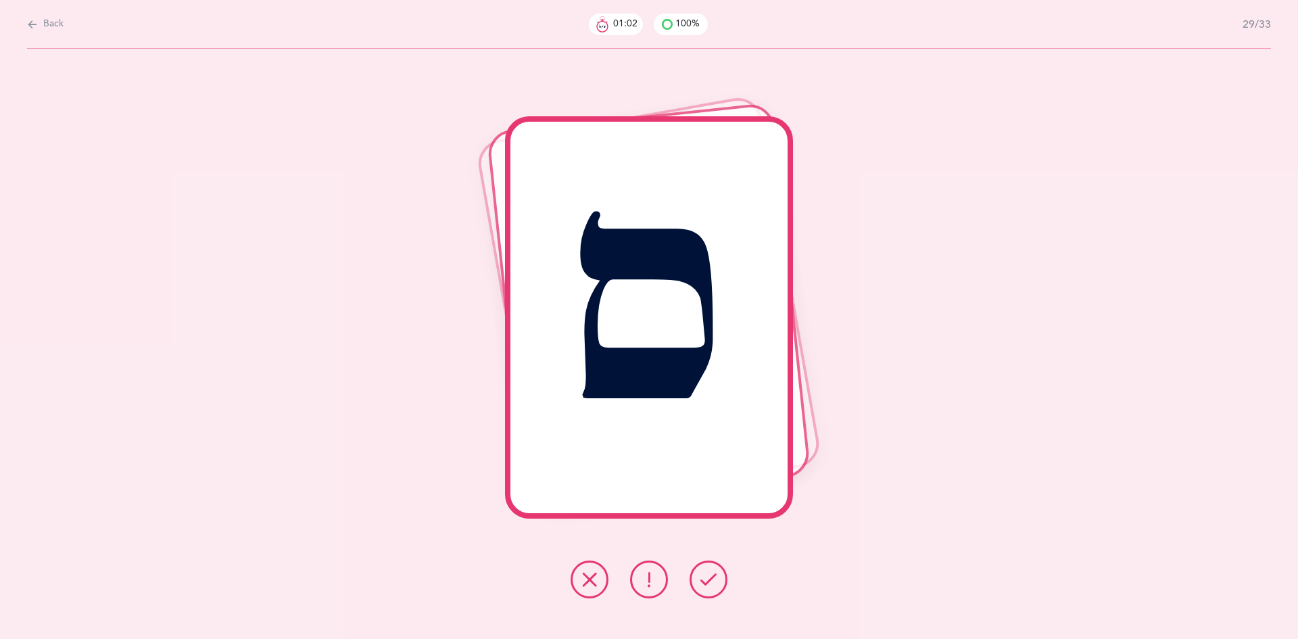
click at [713, 575] on icon at bounding box center [709, 579] width 16 height 16
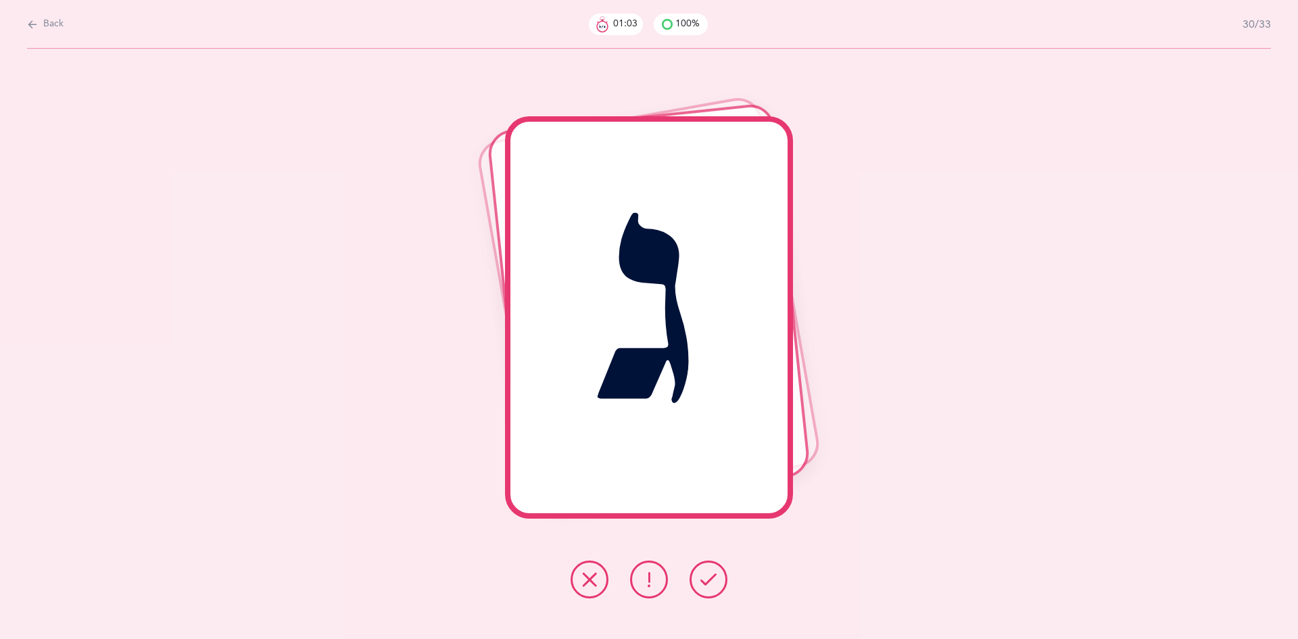
click at [713, 575] on icon at bounding box center [709, 579] width 16 height 16
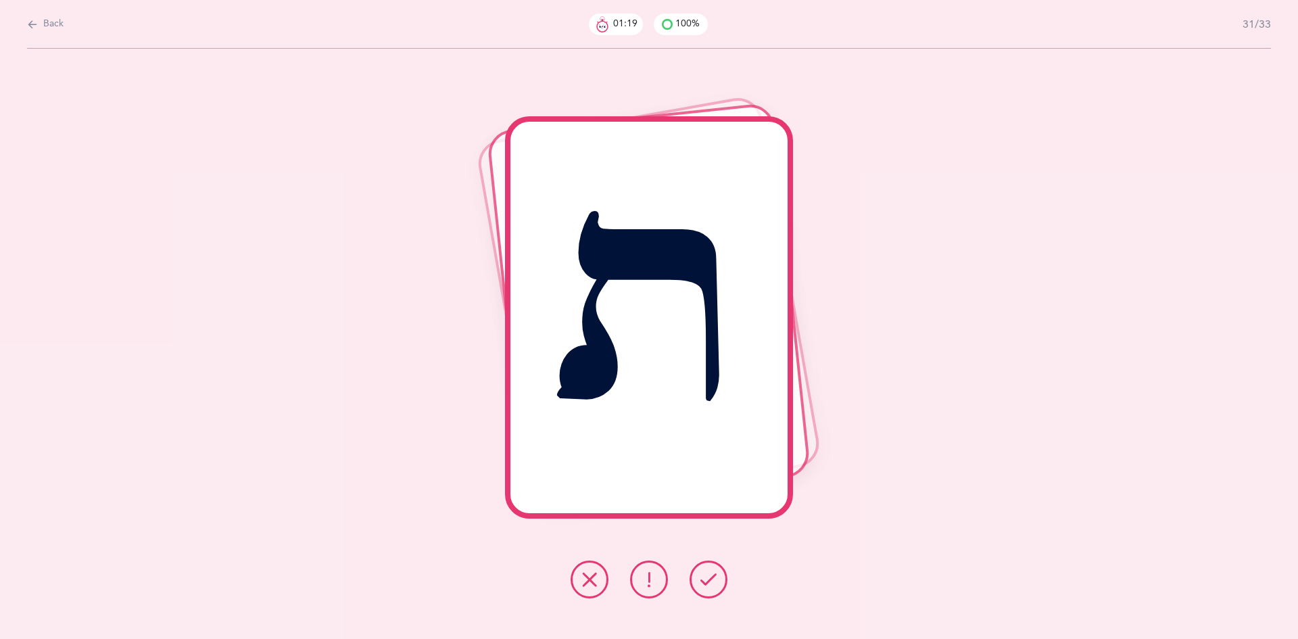
click at [713, 575] on icon at bounding box center [709, 579] width 16 height 16
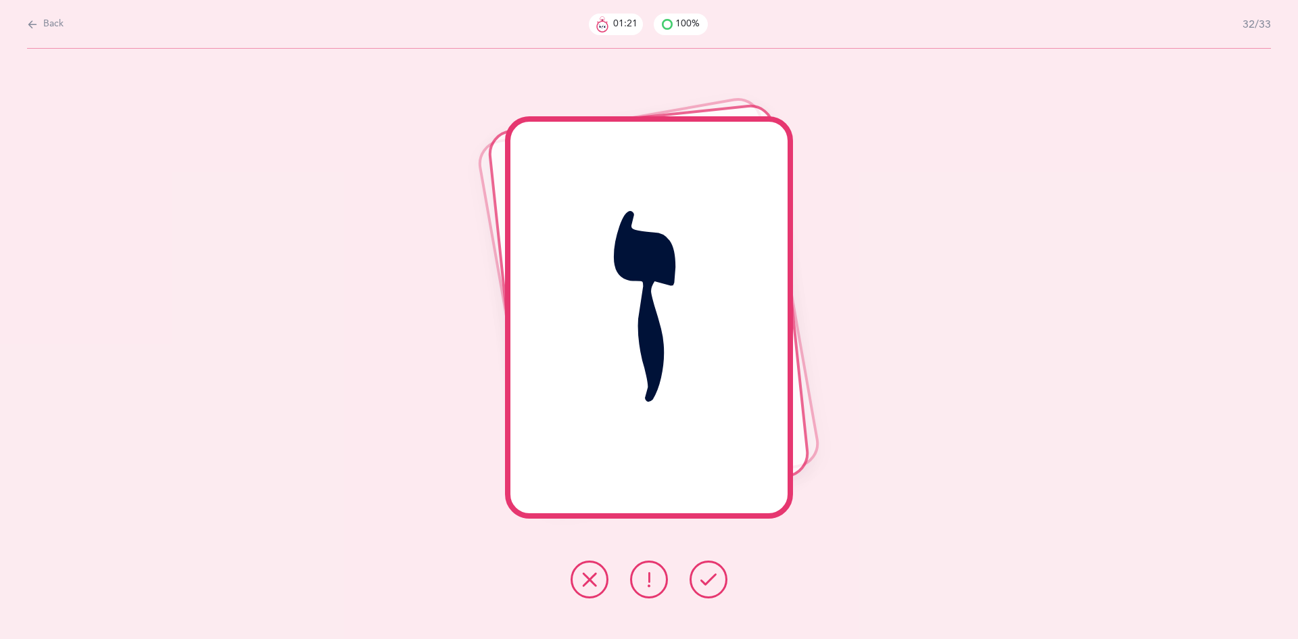
click at [713, 575] on icon at bounding box center [709, 579] width 16 height 16
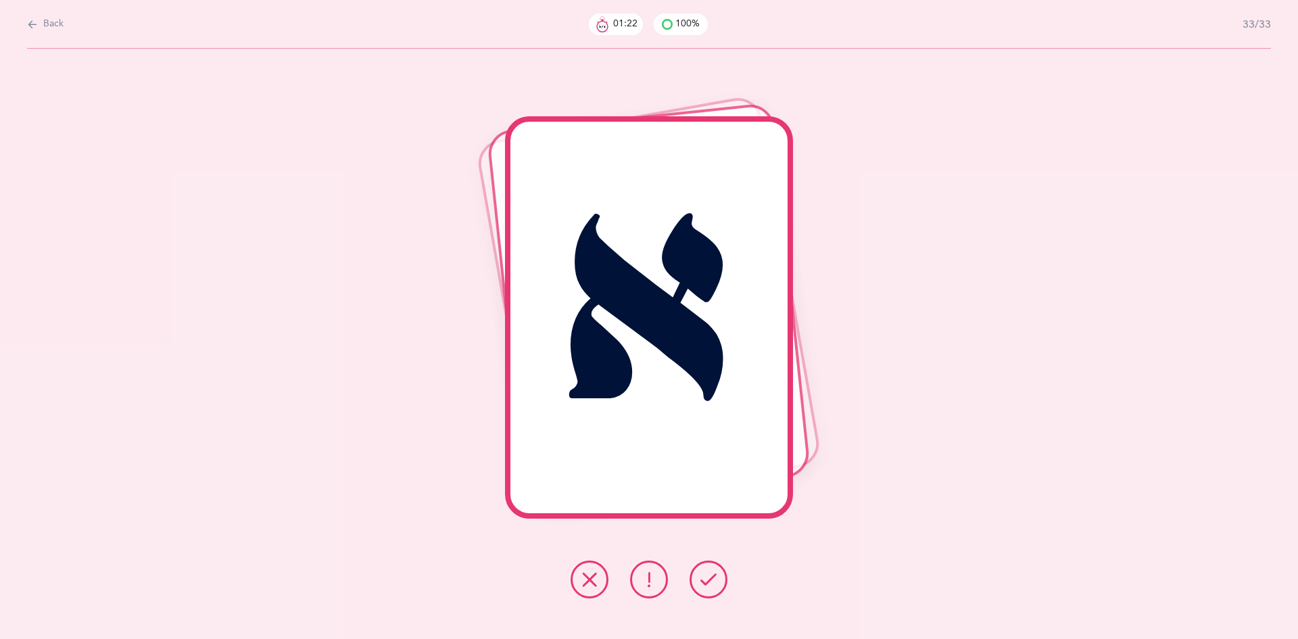
click at [713, 575] on icon at bounding box center [709, 579] width 16 height 16
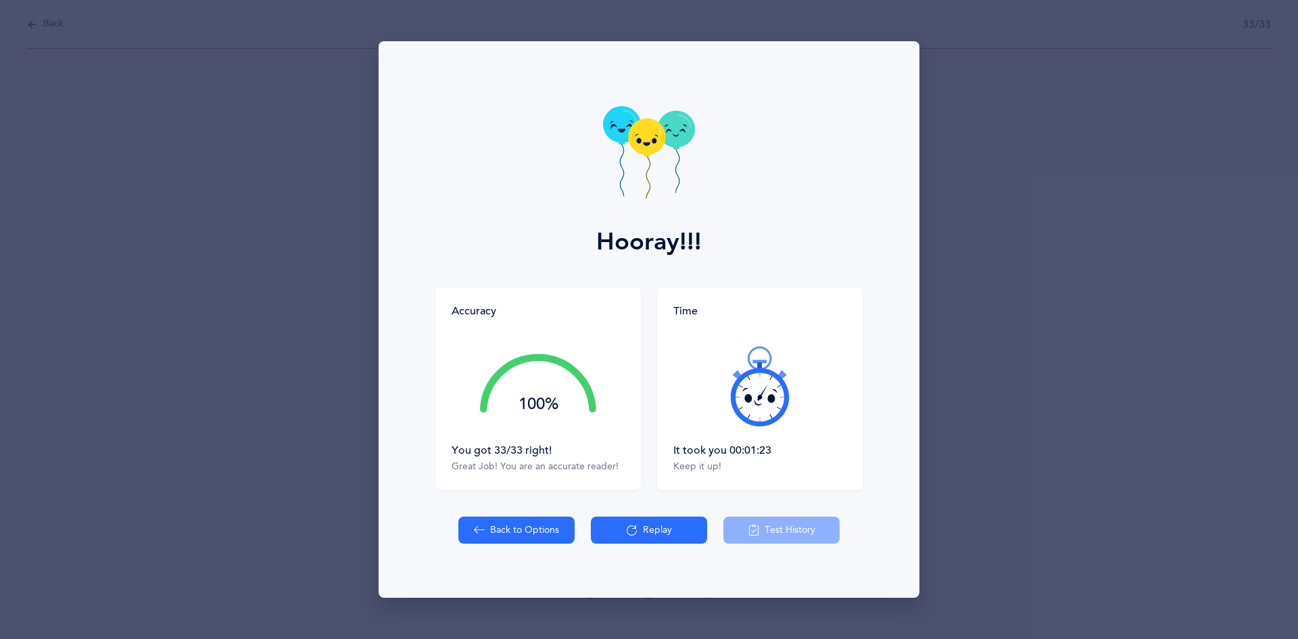
click at [603, 531] on button "Replay" at bounding box center [649, 530] width 116 height 27
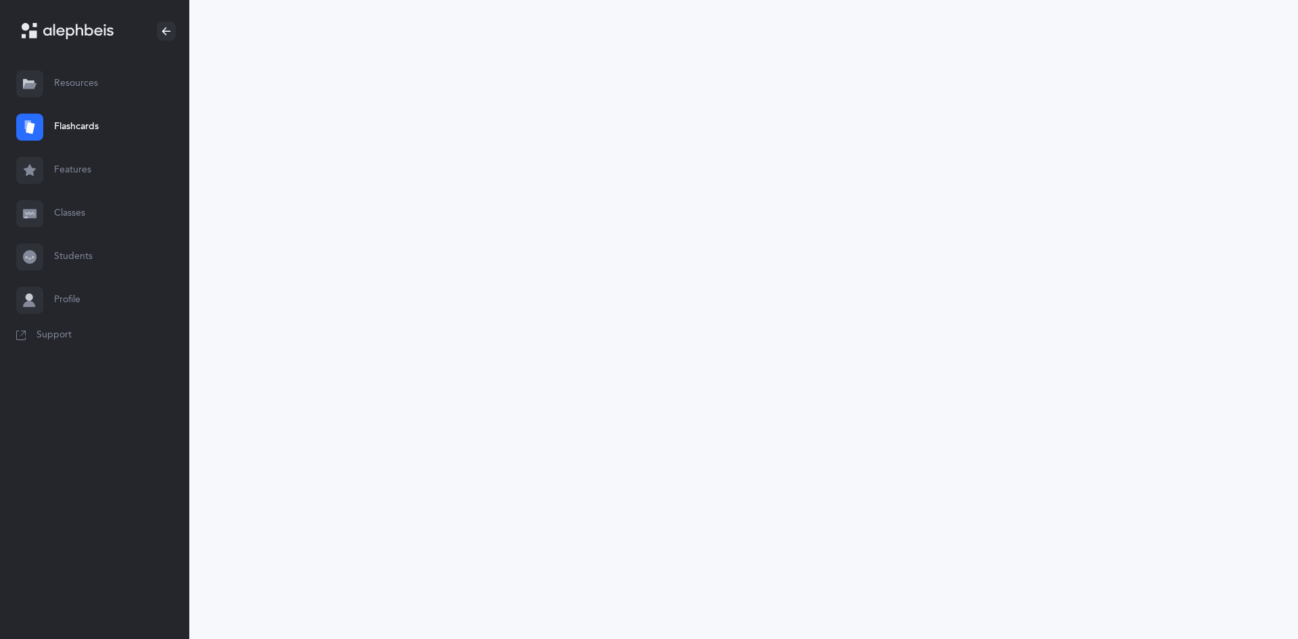
click at [101, 129] on link "Flashcards" at bounding box center [94, 126] width 189 height 43
click at [78, 123] on link "Flashcards" at bounding box center [94, 126] width 189 height 43
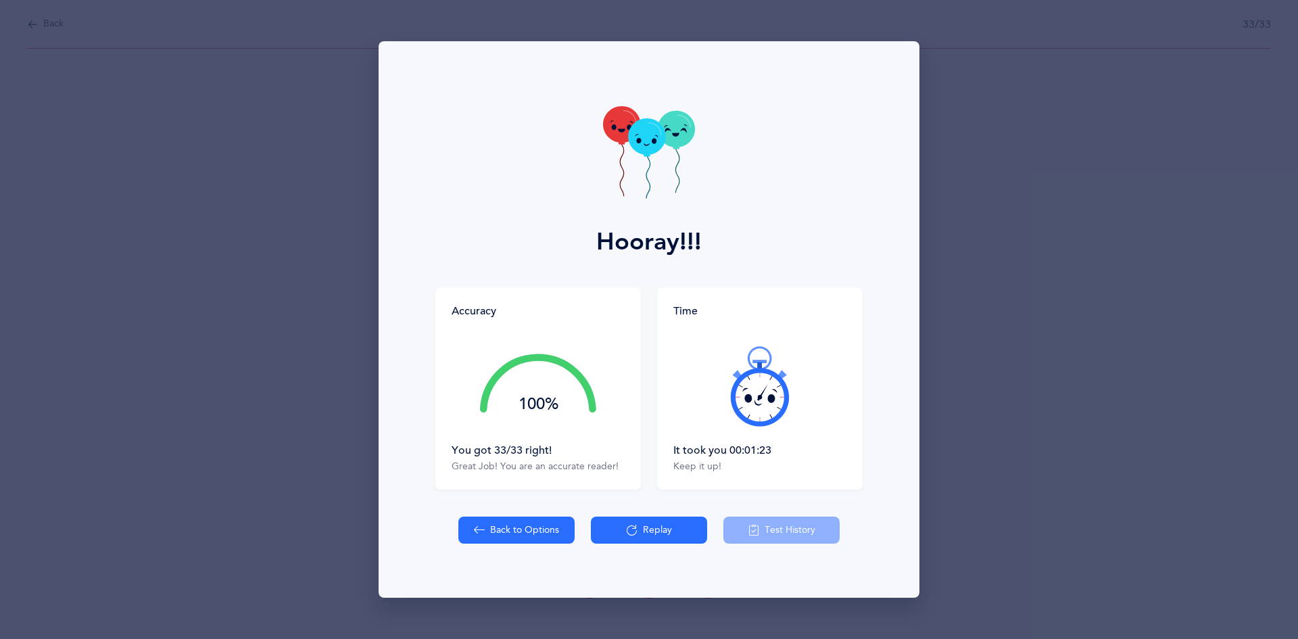
click at [517, 527] on button "Back to Options" at bounding box center [516, 530] width 116 height 27
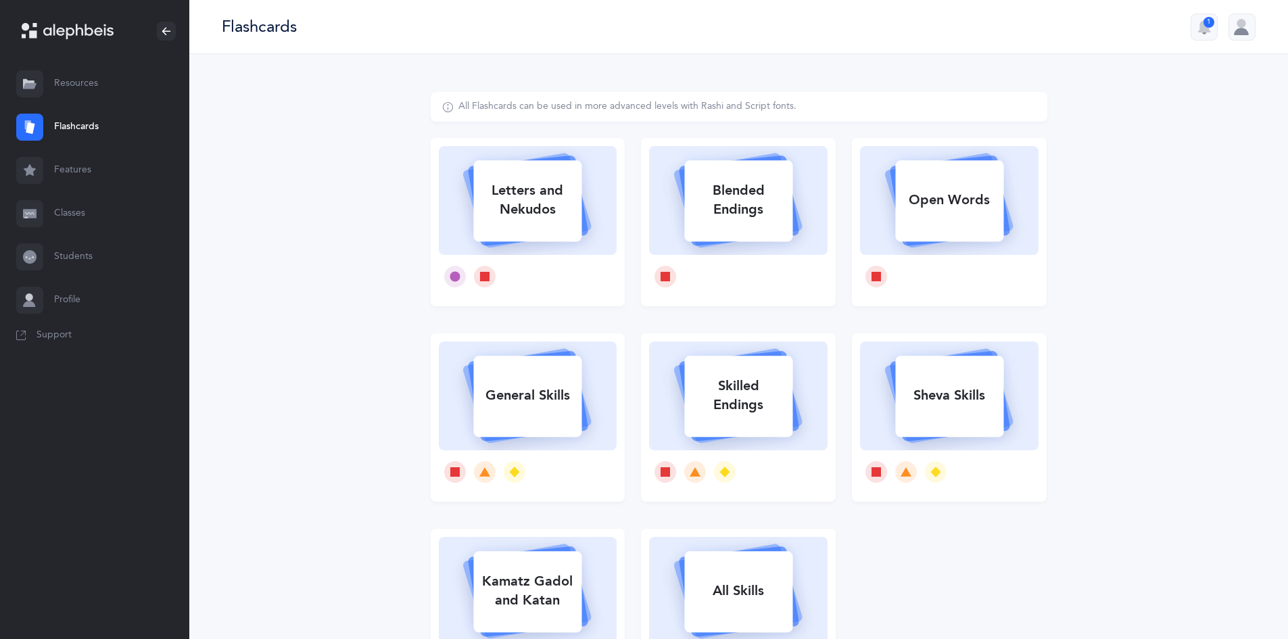
click at [571, 253] on icon at bounding box center [527, 198] width 161 height 113
select select "27"
select select "single"
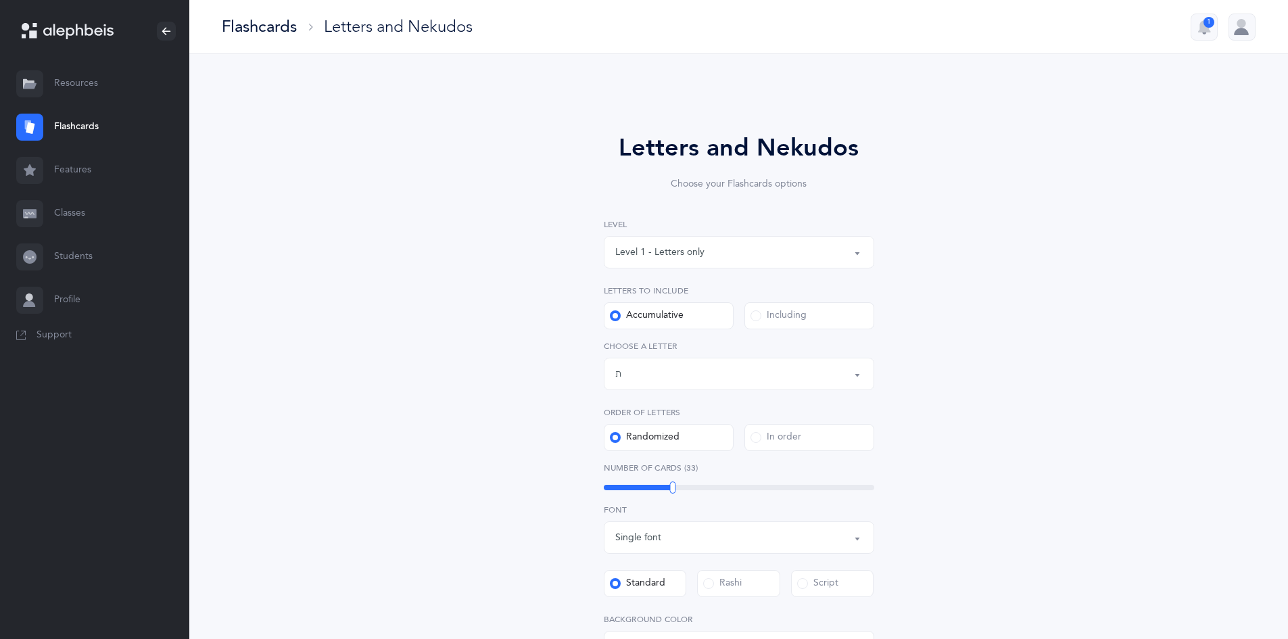
click at [730, 256] on div "Level 1 - Letters only" at bounding box center [738, 252] width 247 height 23
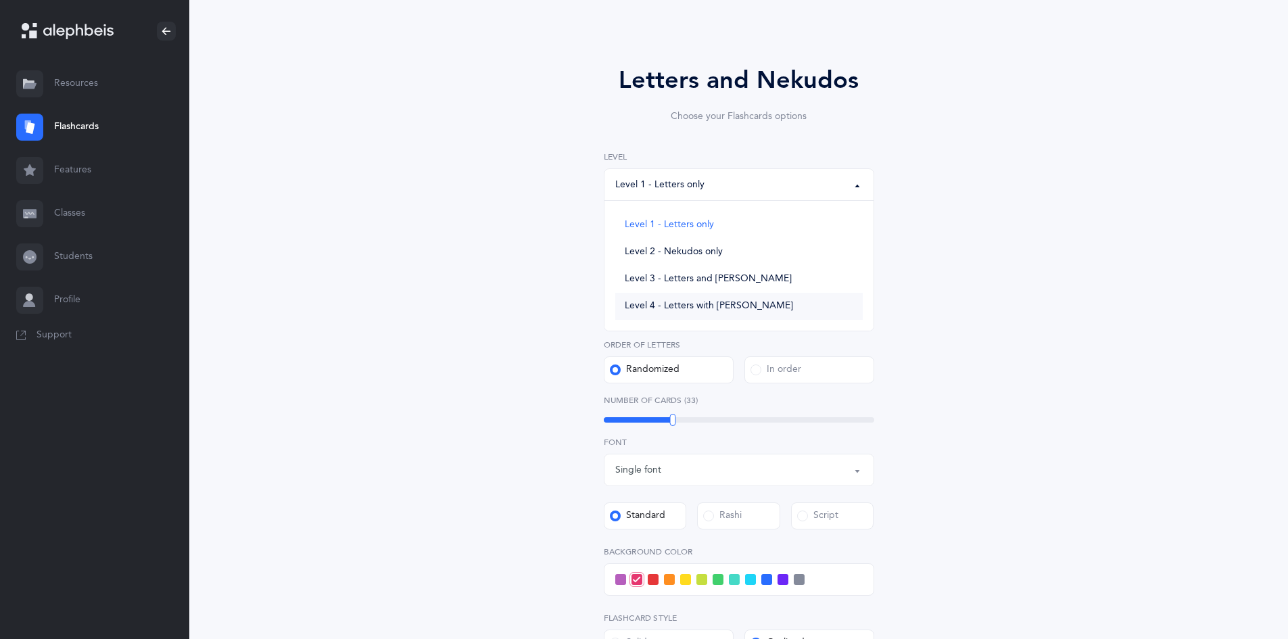
click at [757, 310] on link "Level 4 - Letters with Nekudos" at bounding box center [738, 306] width 247 height 27
select select "4"
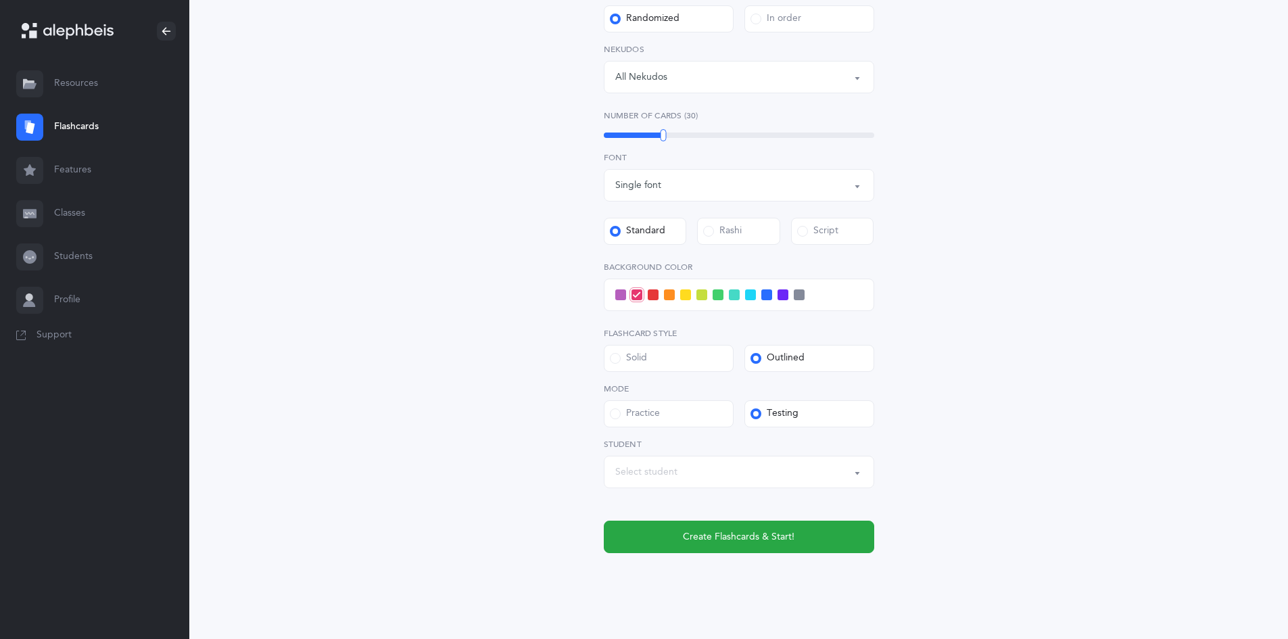
scroll to position [441, 0]
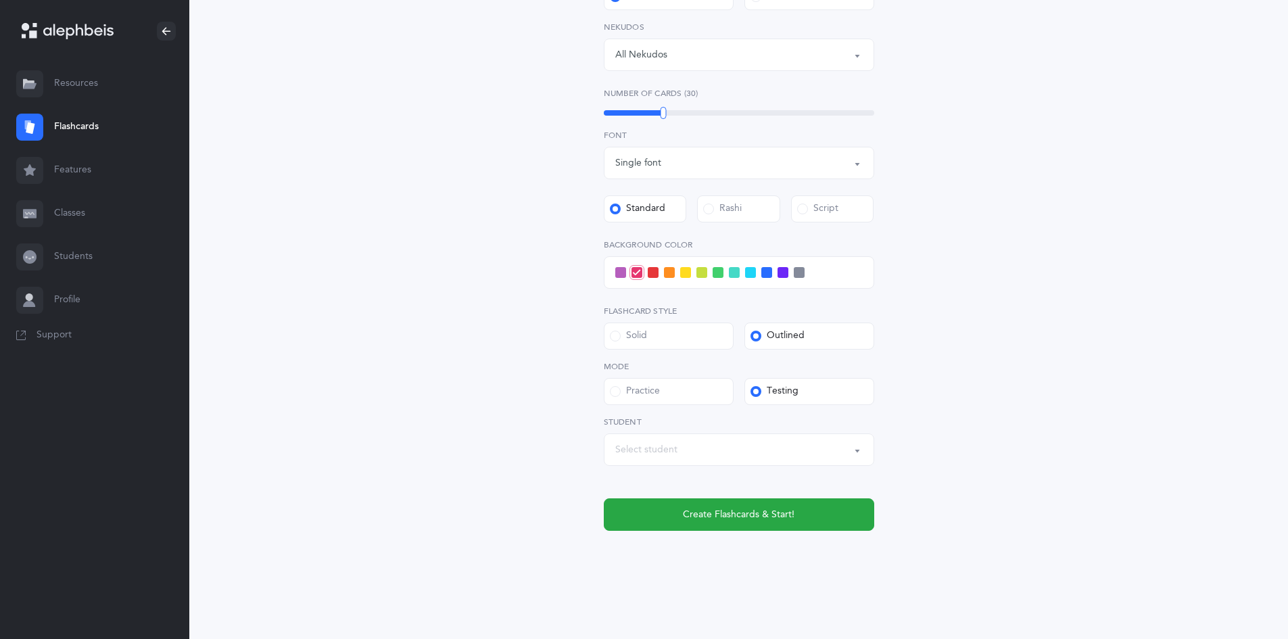
click at [751, 275] on span at bounding box center [750, 272] width 11 height 11
click at [0, 0] on input "checkbox" at bounding box center [0, 0] width 0 height 0
click at [728, 518] on span "Create Flashcards & Start!" at bounding box center [739, 515] width 112 height 14
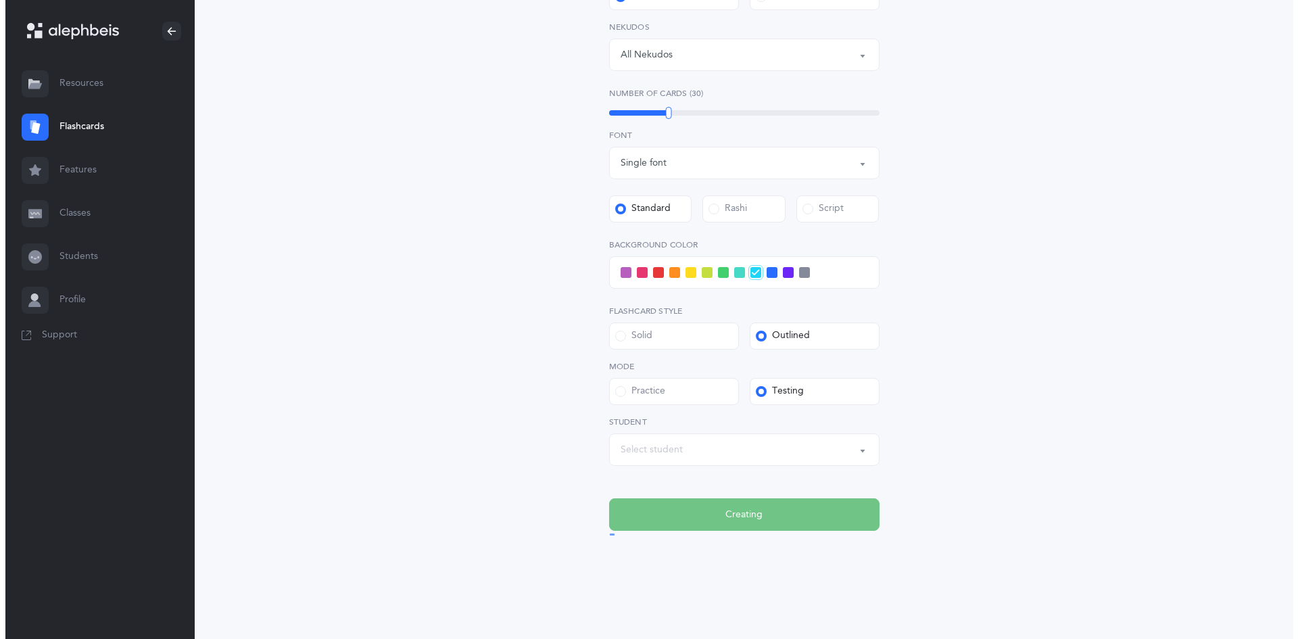
scroll to position [0, 0]
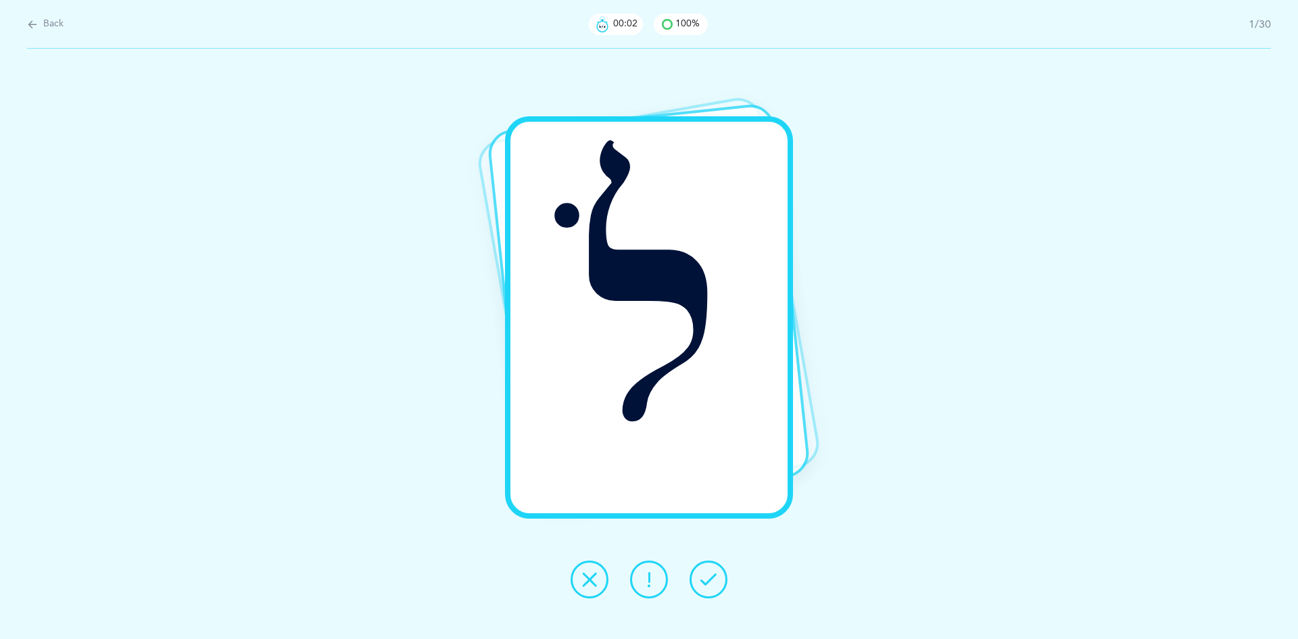
click at [708, 595] on button at bounding box center [709, 580] width 38 height 38
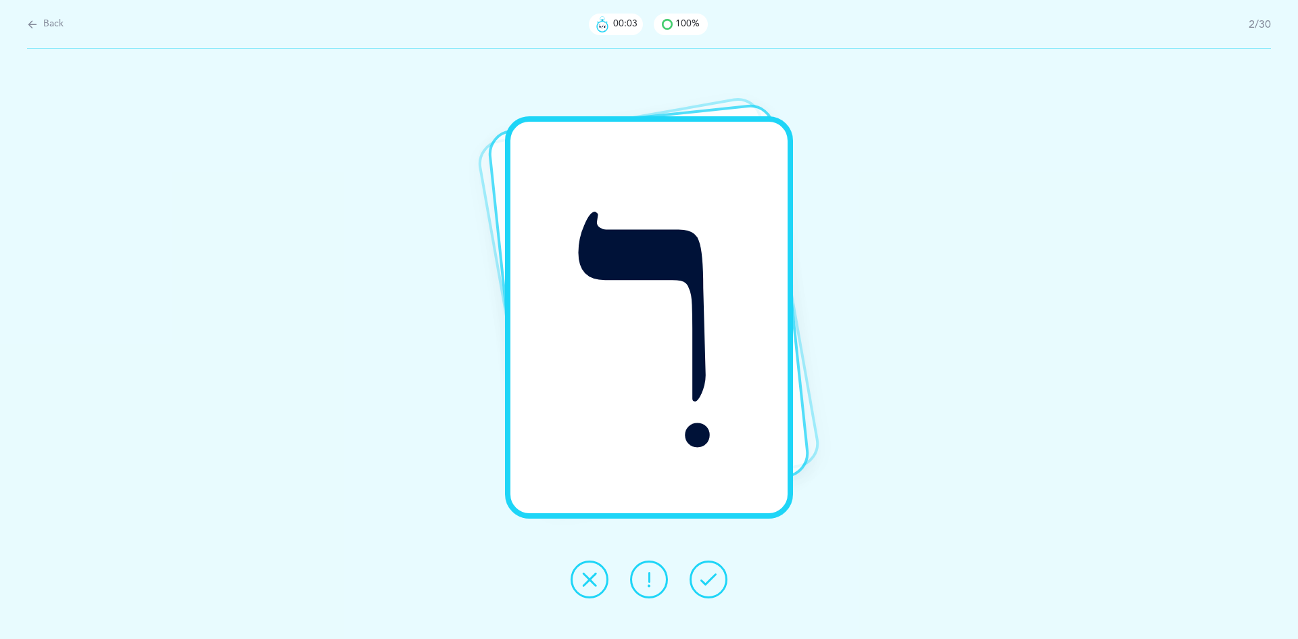
click at [708, 595] on button at bounding box center [709, 580] width 38 height 38
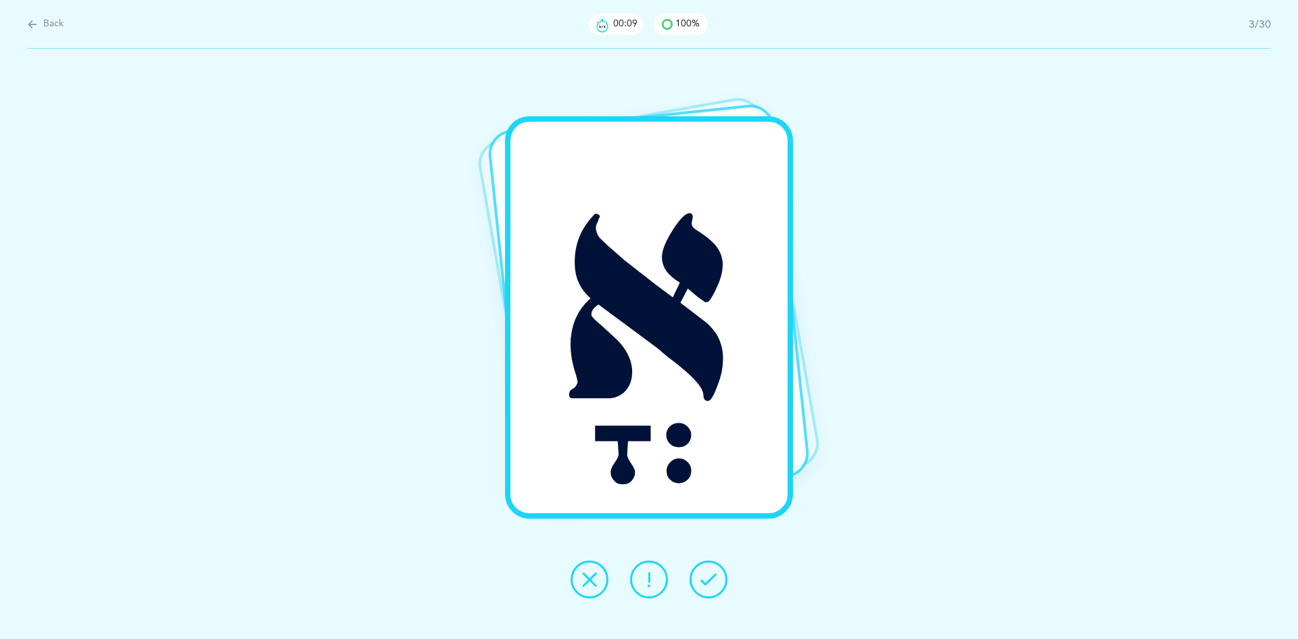
click at [724, 574] on button at bounding box center [709, 580] width 38 height 38
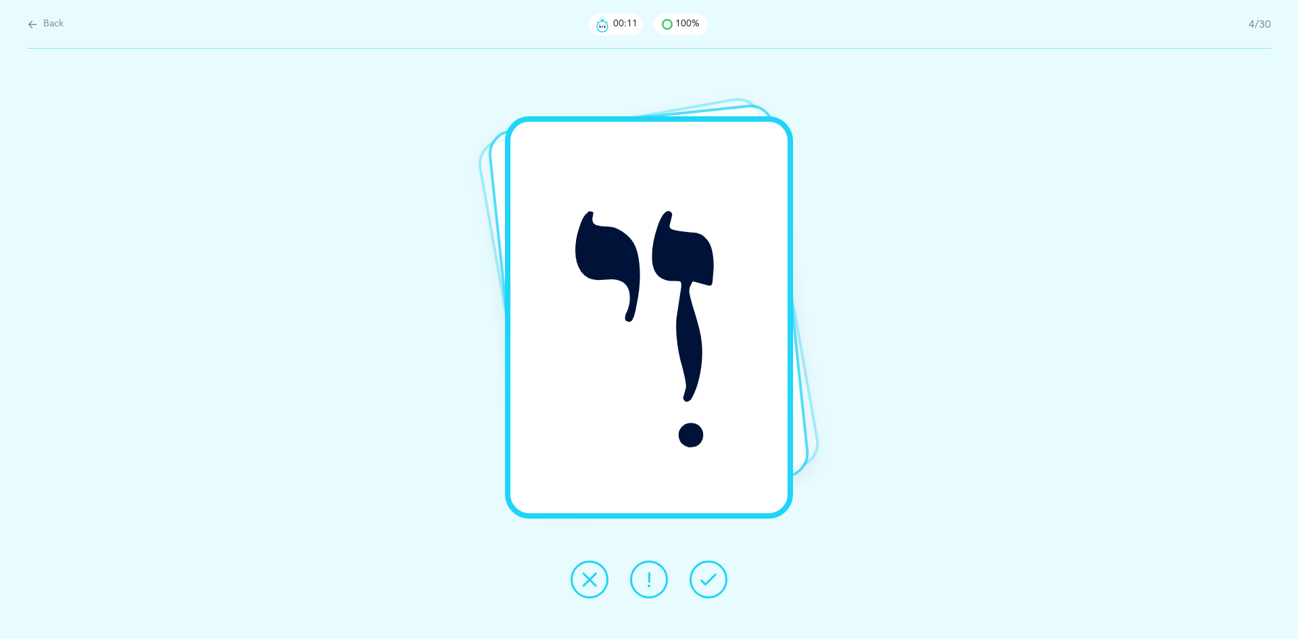
click at [708, 586] on icon at bounding box center [709, 579] width 16 height 16
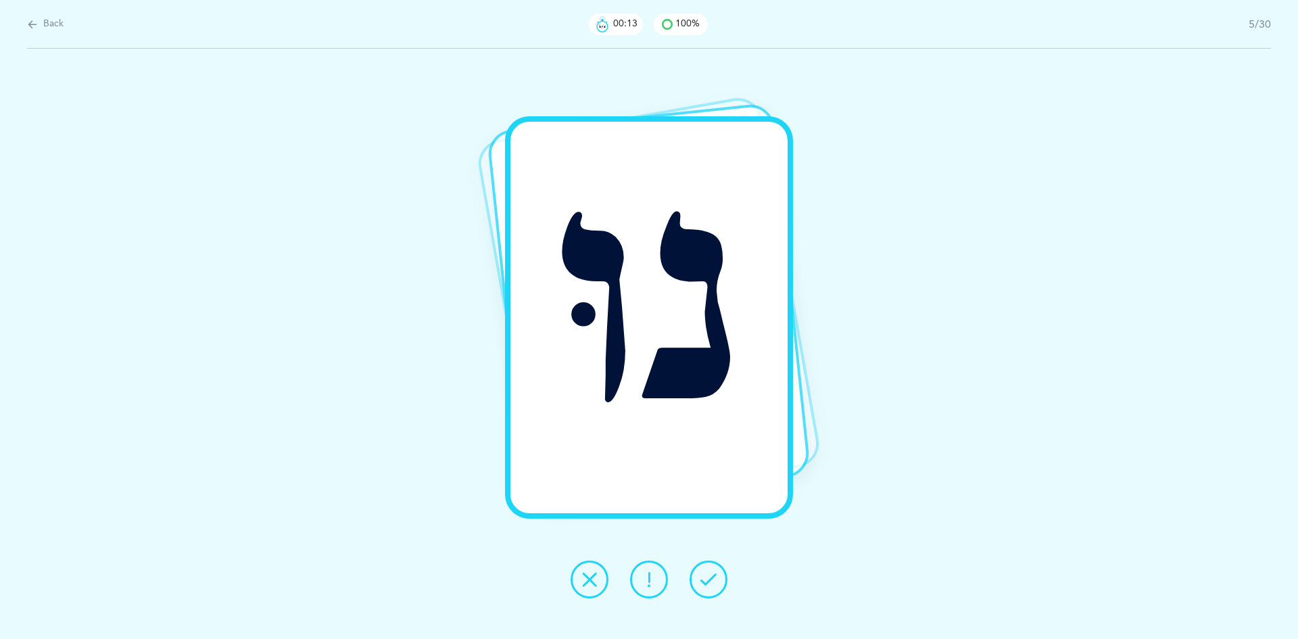
click at [707, 586] on icon at bounding box center [709, 579] width 16 height 16
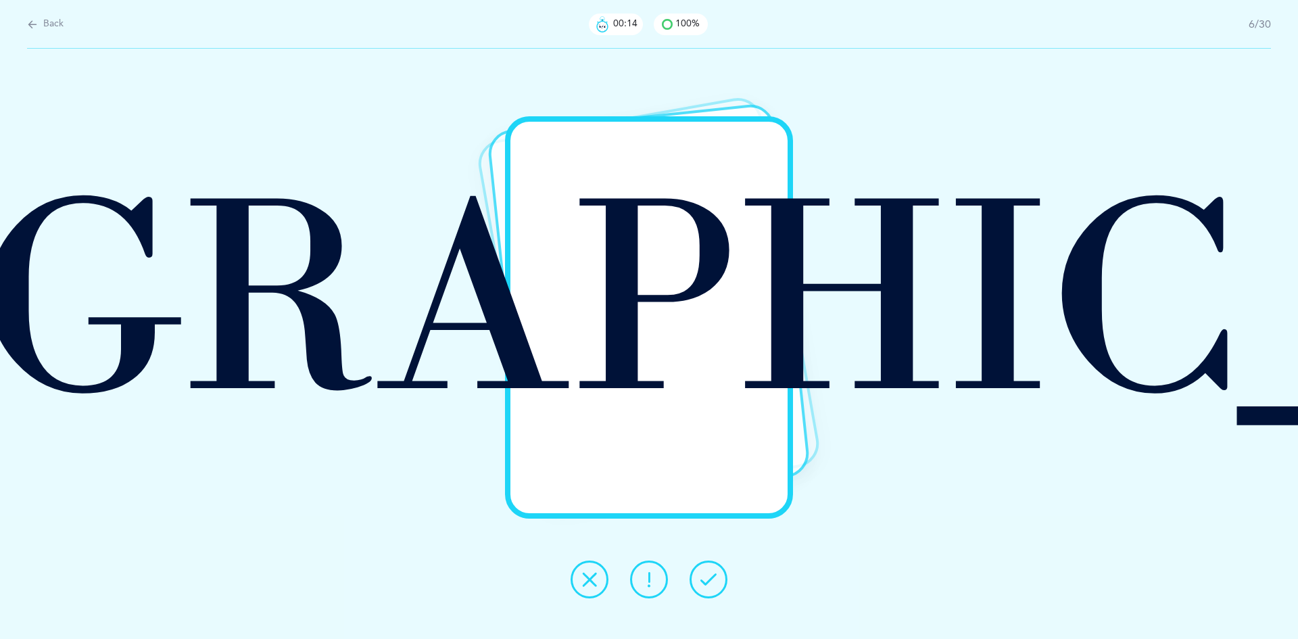
click at [704, 586] on icon at bounding box center [709, 579] width 16 height 16
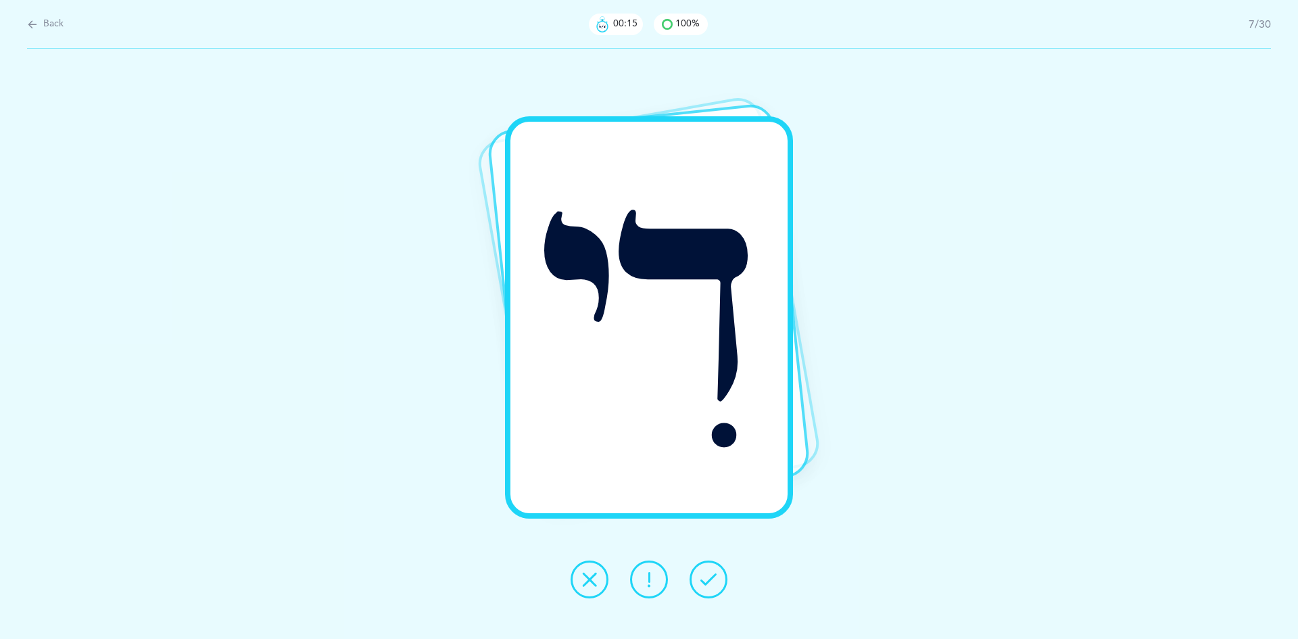
click at [704, 586] on icon at bounding box center [709, 579] width 16 height 16
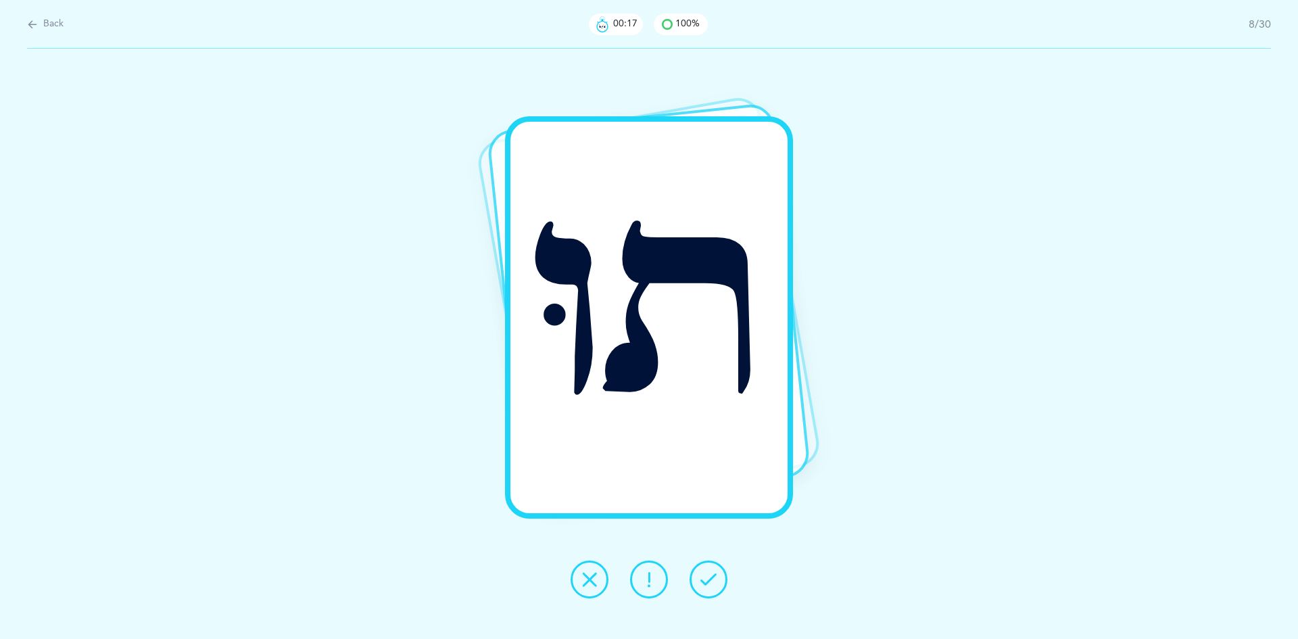
click at [704, 584] on icon at bounding box center [709, 579] width 16 height 16
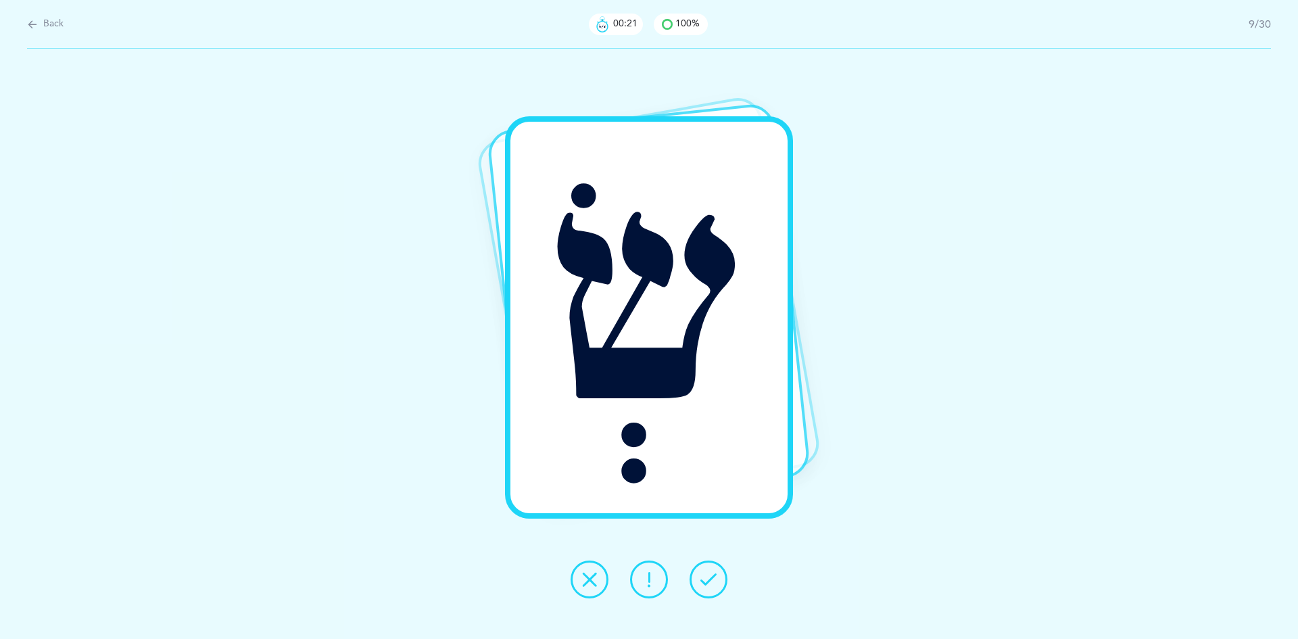
click at [704, 584] on icon at bounding box center [709, 579] width 16 height 16
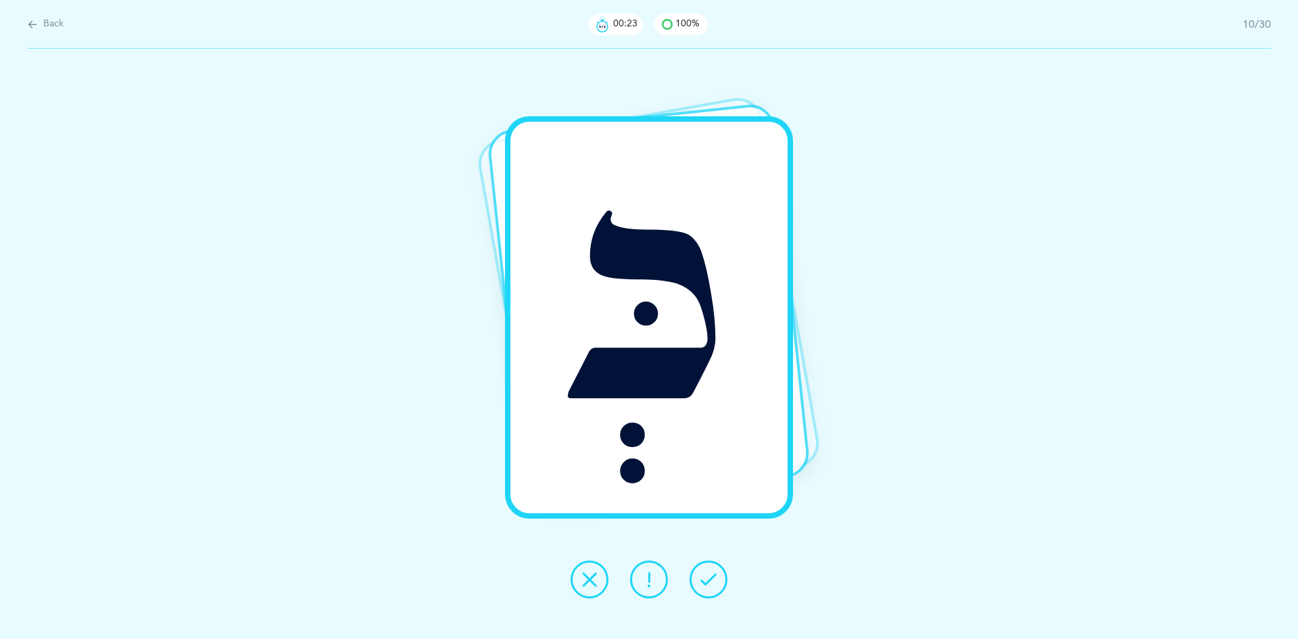
click at [704, 584] on icon at bounding box center [709, 579] width 16 height 16
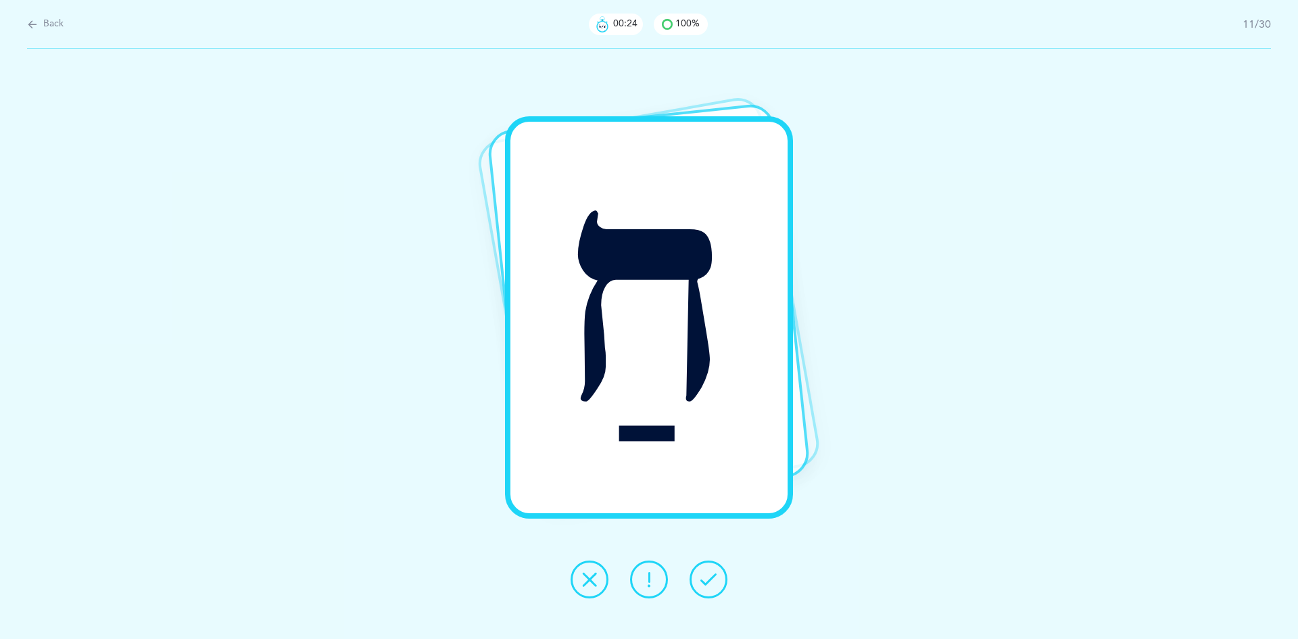
click at [704, 584] on icon at bounding box center [709, 579] width 16 height 16
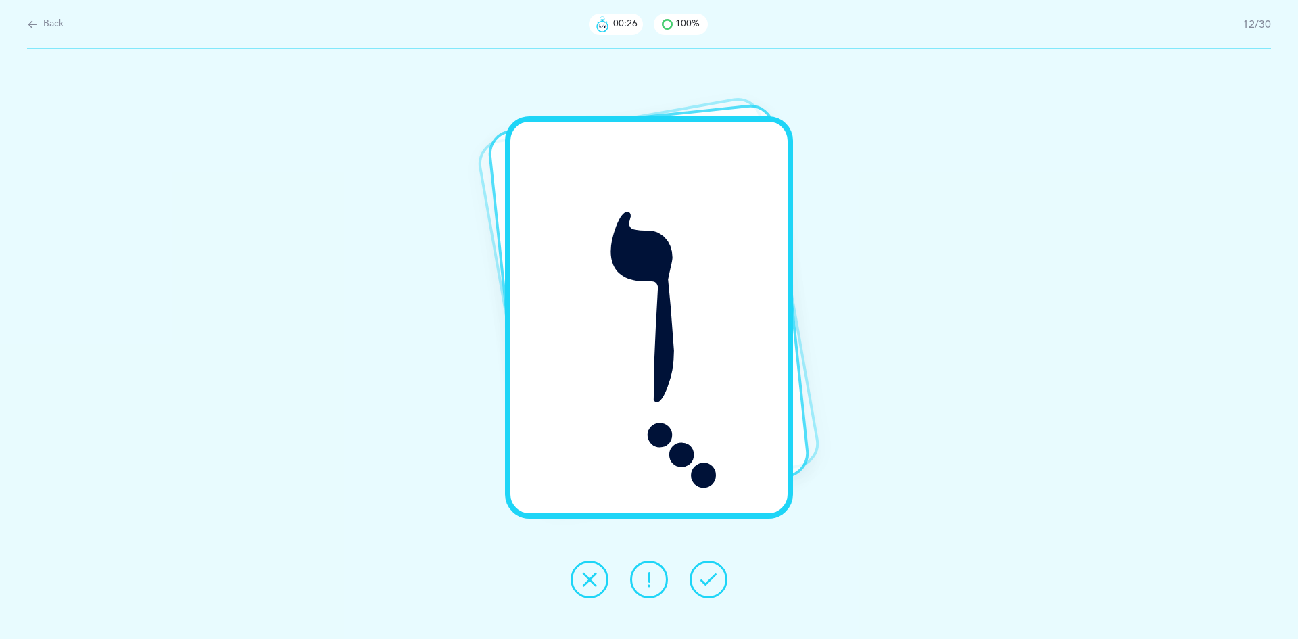
click at [704, 584] on icon at bounding box center [709, 579] width 16 height 16
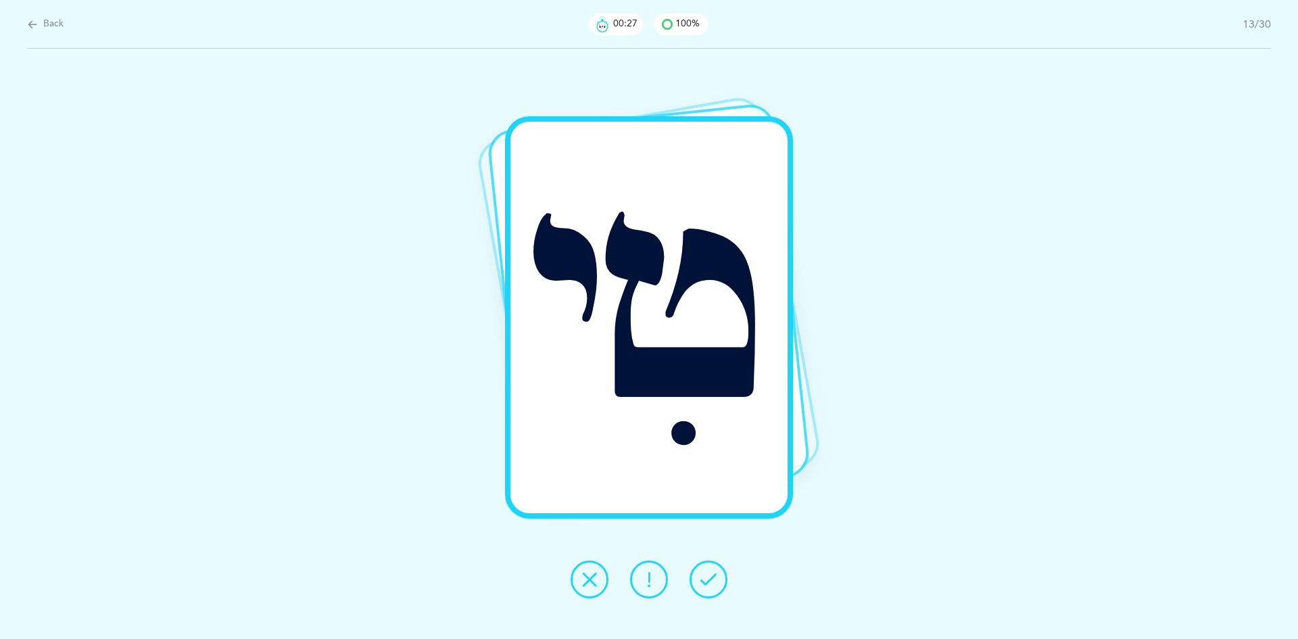
click at [704, 584] on icon at bounding box center [709, 579] width 16 height 16
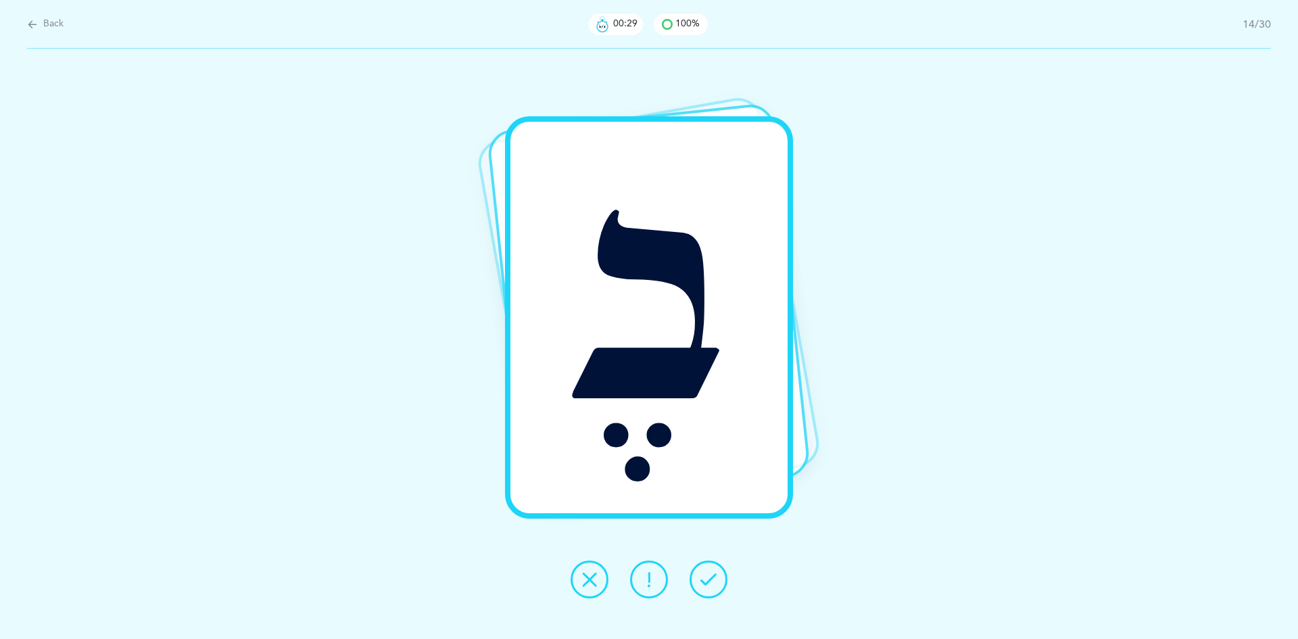
click at [704, 584] on icon at bounding box center [709, 579] width 16 height 16
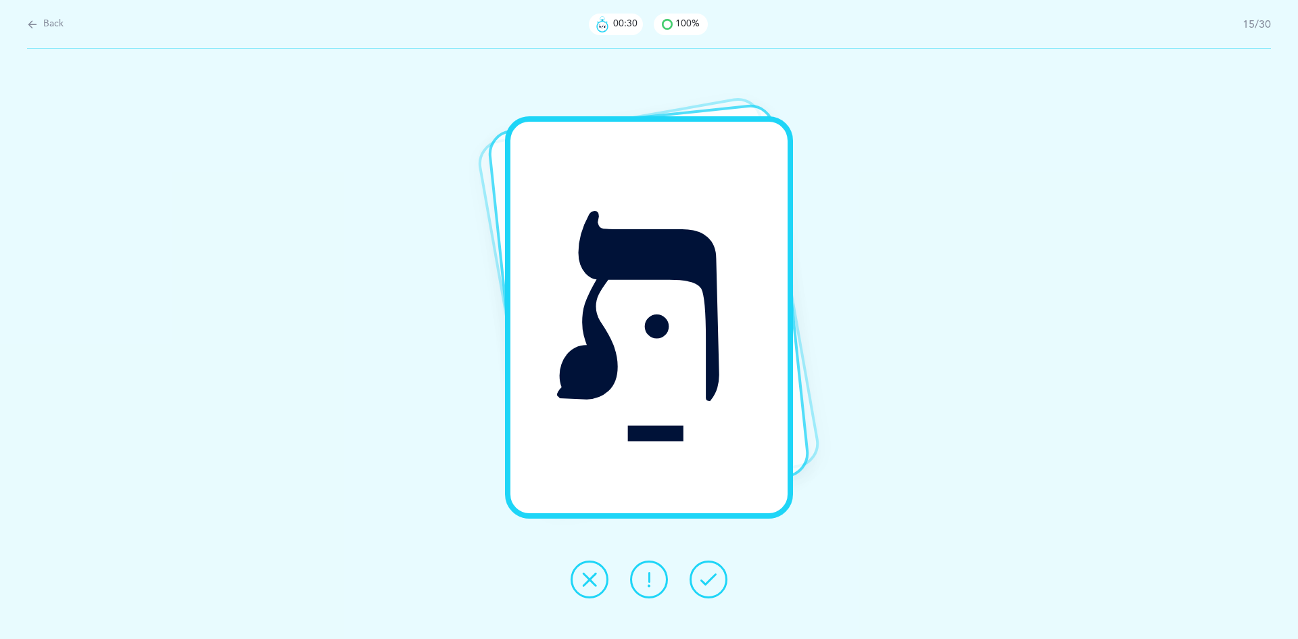
click at [704, 584] on icon at bounding box center [709, 579] width 16 height 16
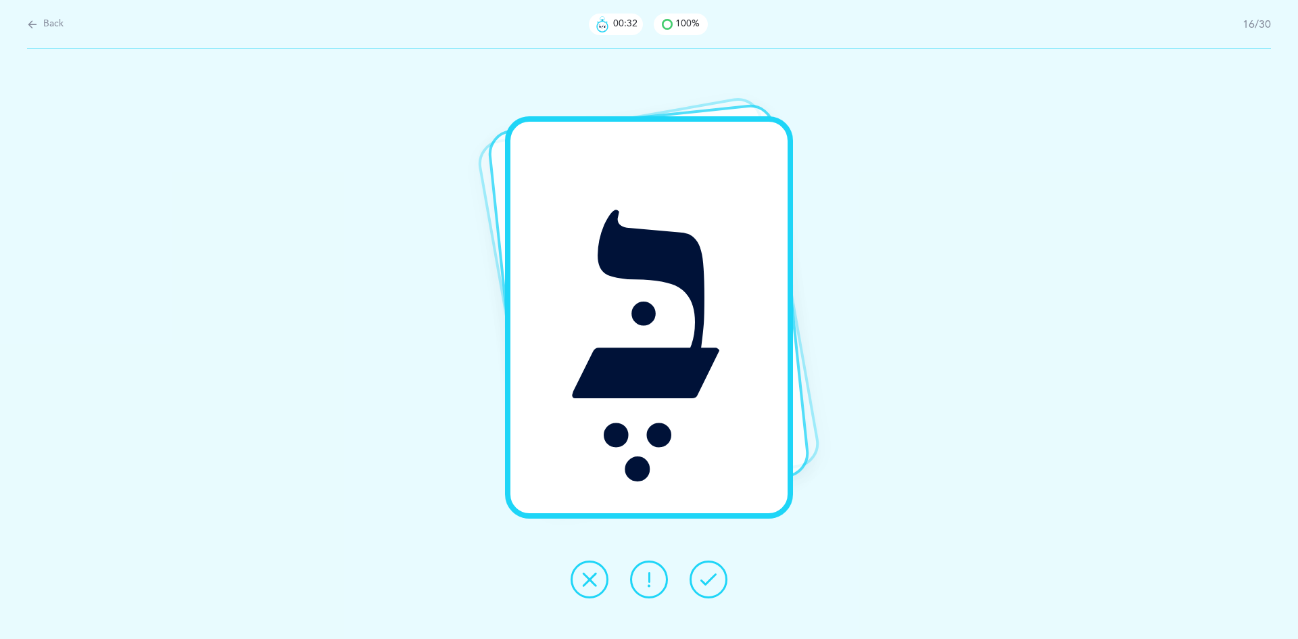
click at [704, 584] on icon at bounding box center [709, 579] width 16 height 16
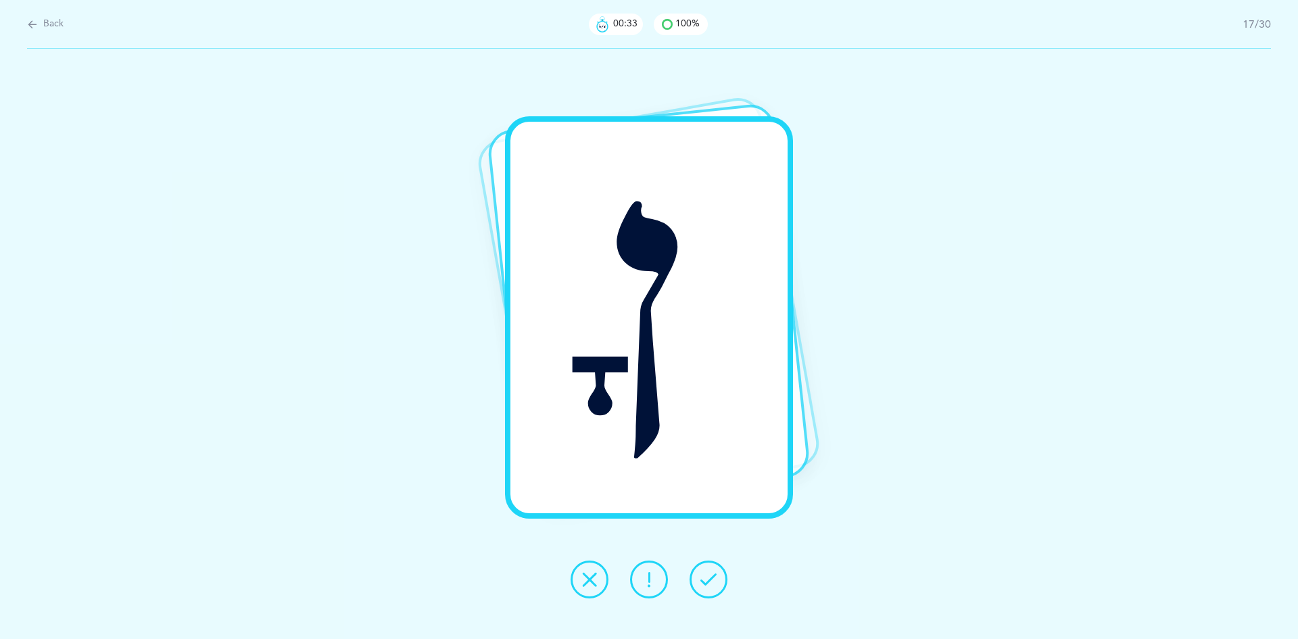
click at [704, 584] on icon at bounding box center [709, 579] width 16 height 16
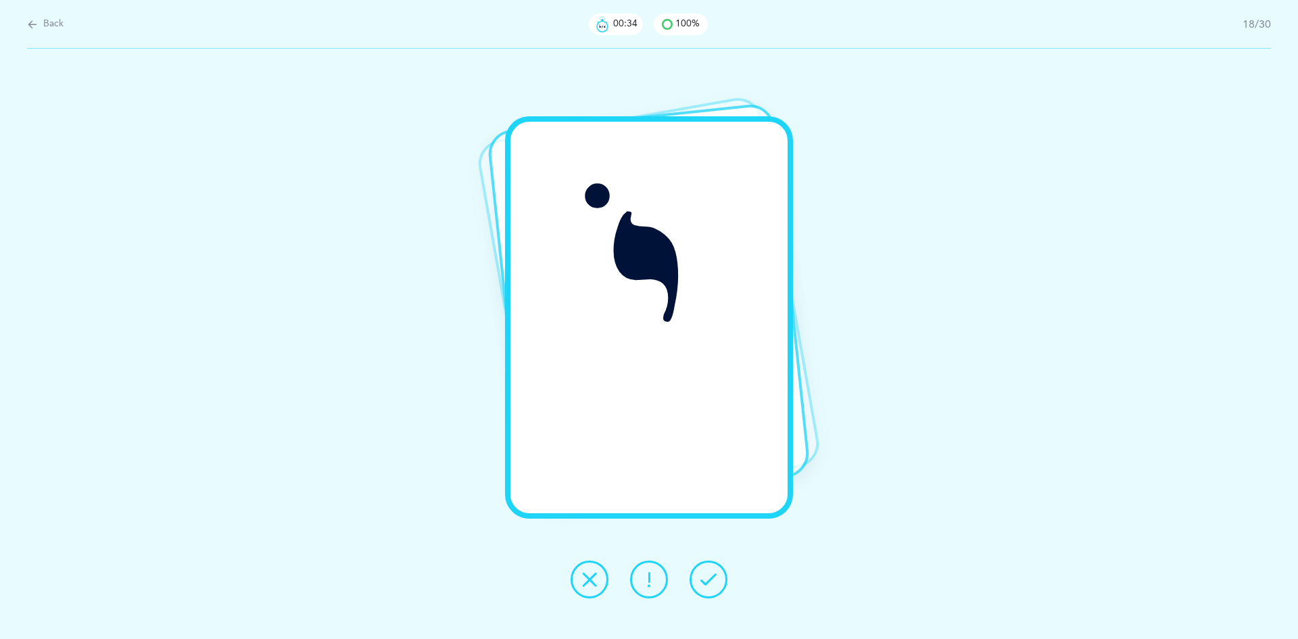
click at [704, 584] on icon at bounding box center [709, 579] width 16 height 16
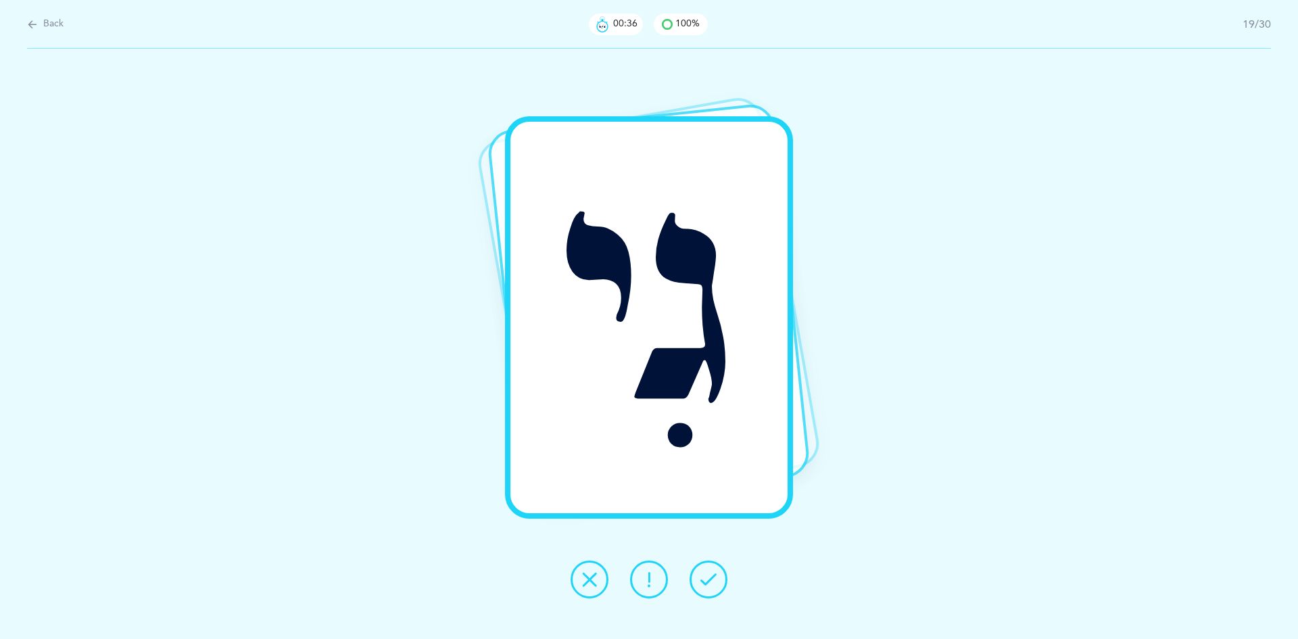
click at [704, 584] on icon at bounding box center [709, 579] width 16 height 16
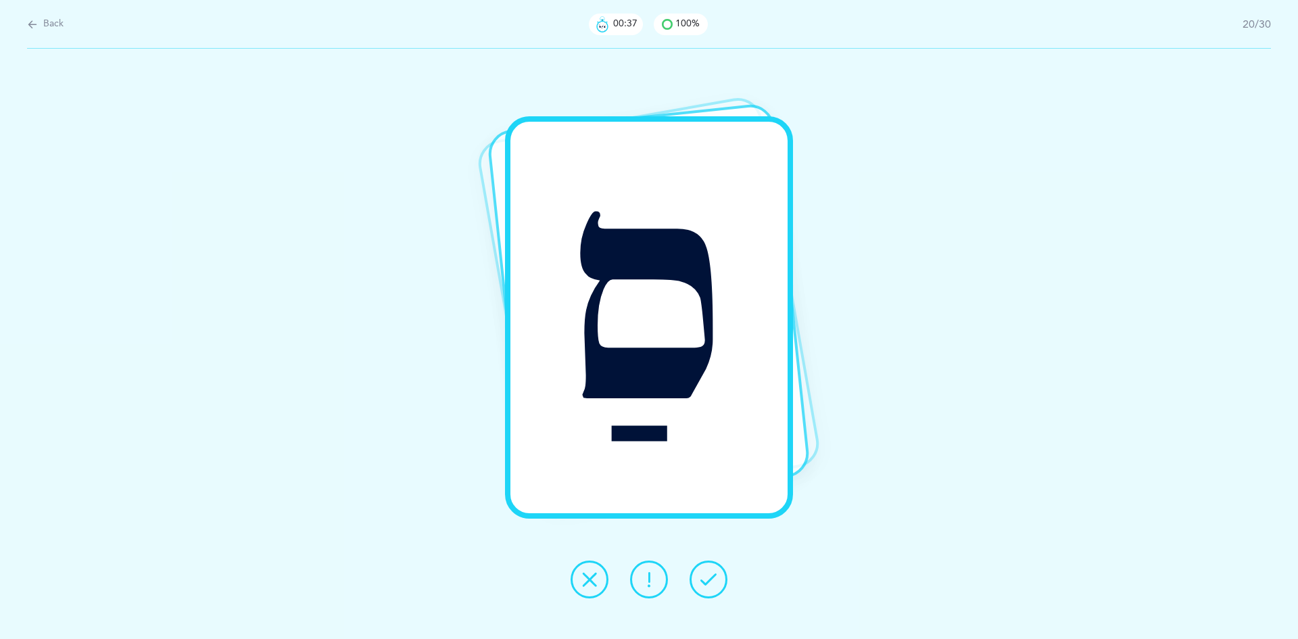
click at [704, 584] on icon at bounding box center [709, 579] width 16 height 16
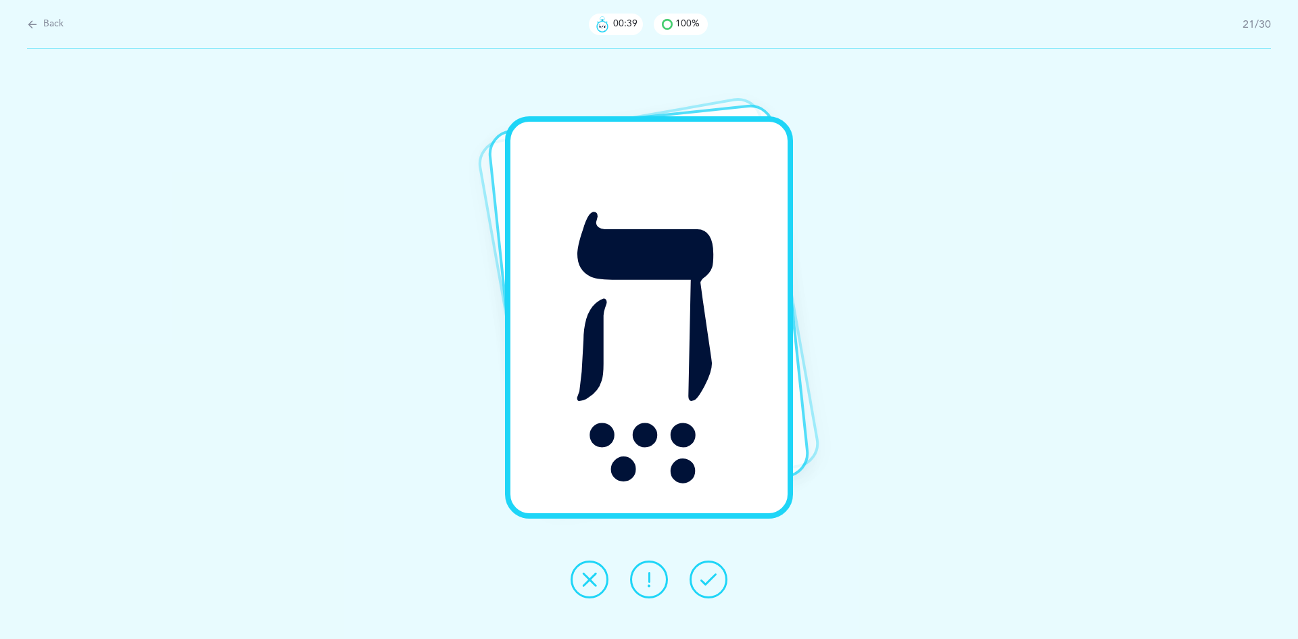
click at [704, 584] on icon at bounding box center [709, 579] width 16 height 16
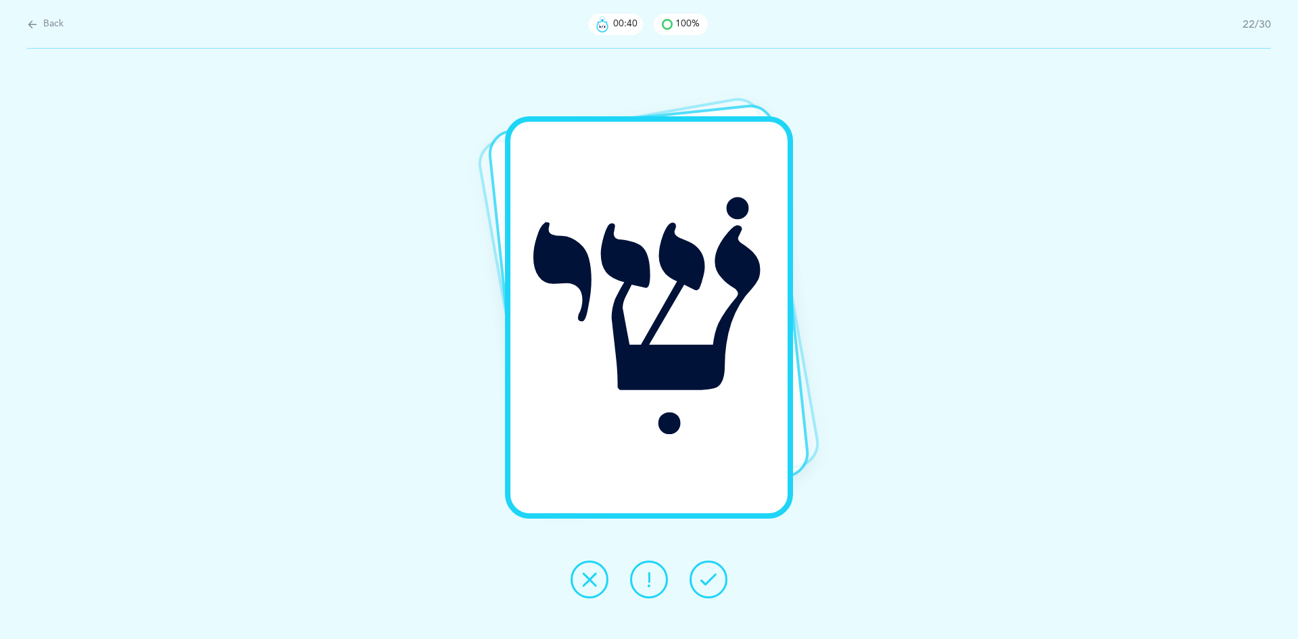
click at [703, 586] on icon at bounding box center [709, 579] width 16 height 16
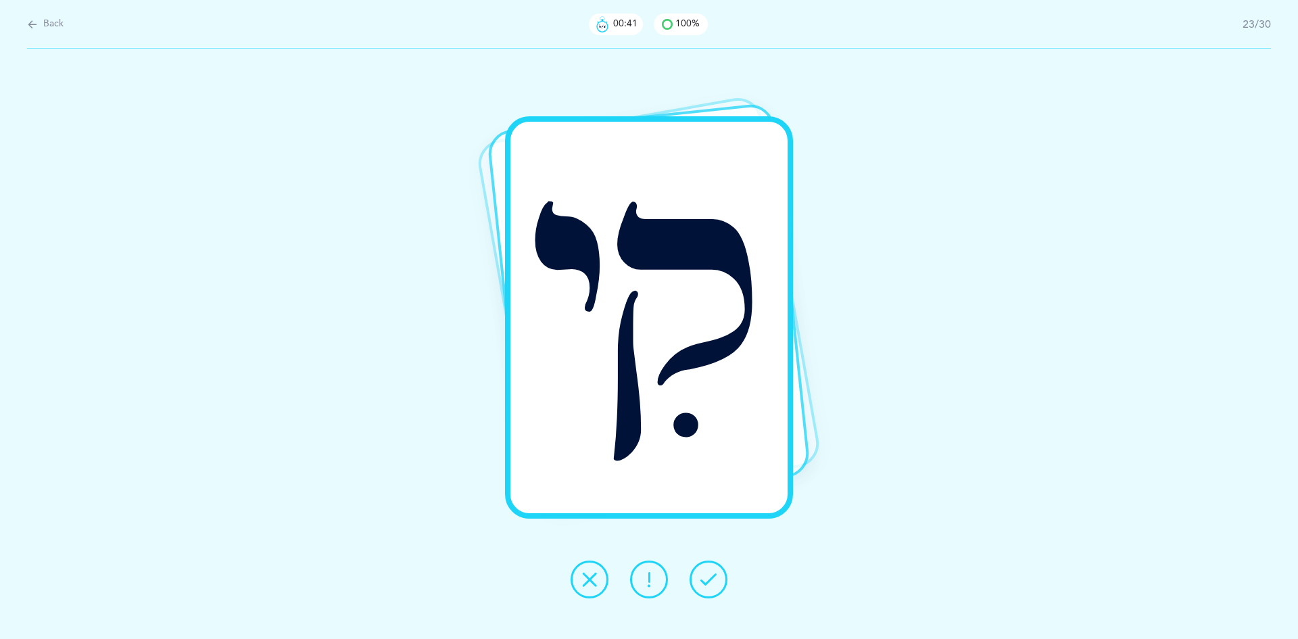
click at [703, 586] on icon at bounding box center [709, 579] width 16 height 16
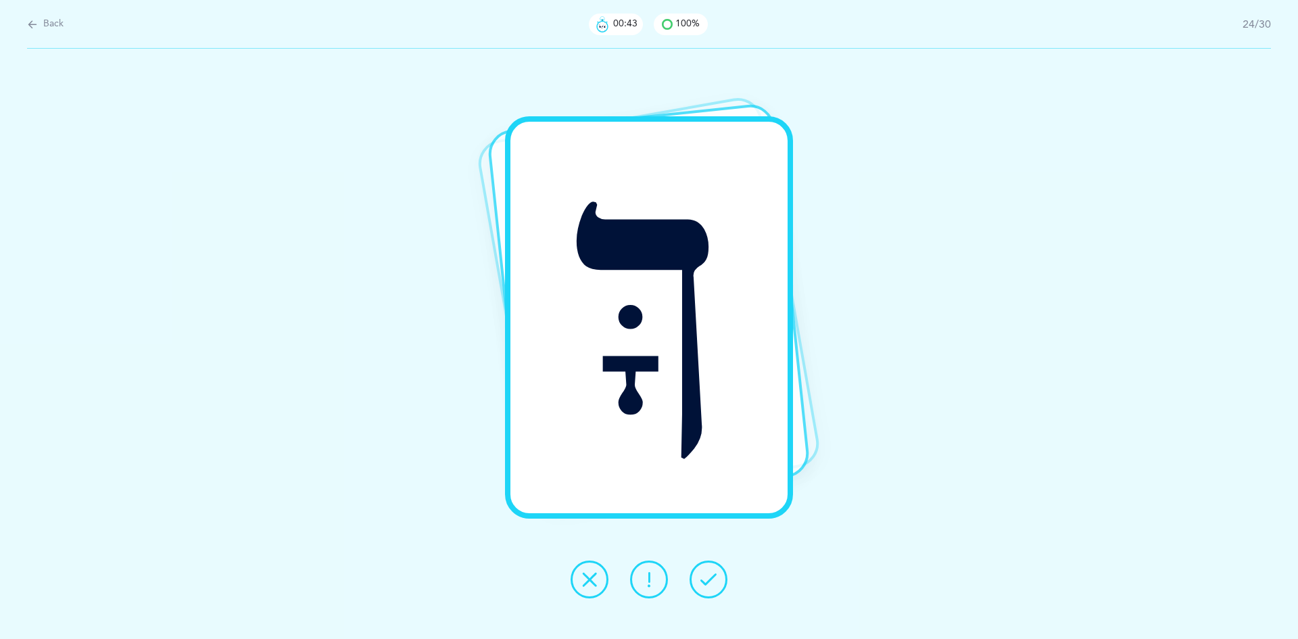
click at [703, 586] on icon at bounding box center [709, 579] width 16 height 16
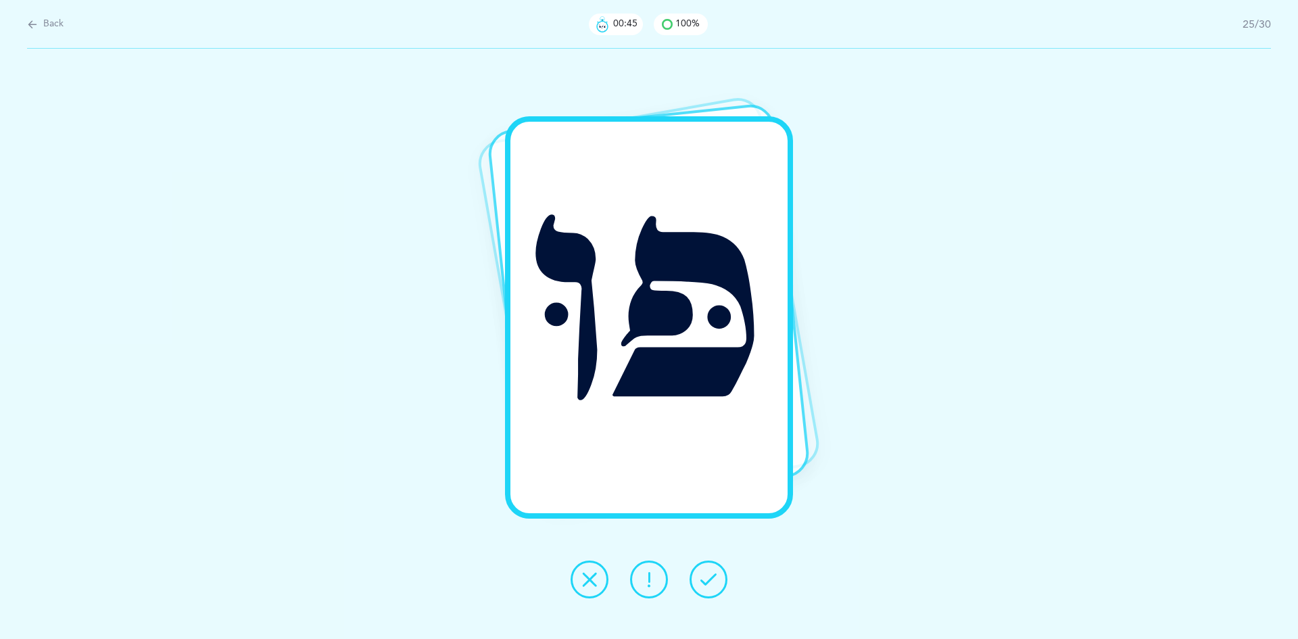
click at [703, 586] on icon at bounding box center [709, 579] width 16 height 16
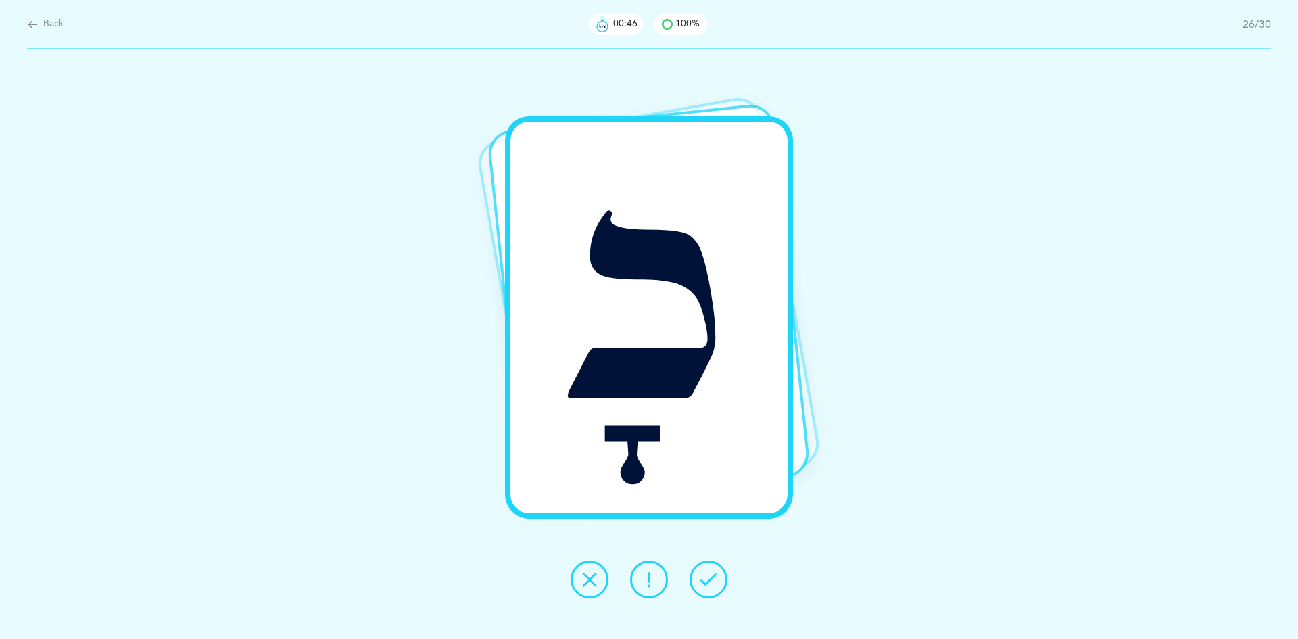
click at [703, 586] on icon at bounding box center [709, 579] width 16 height 16
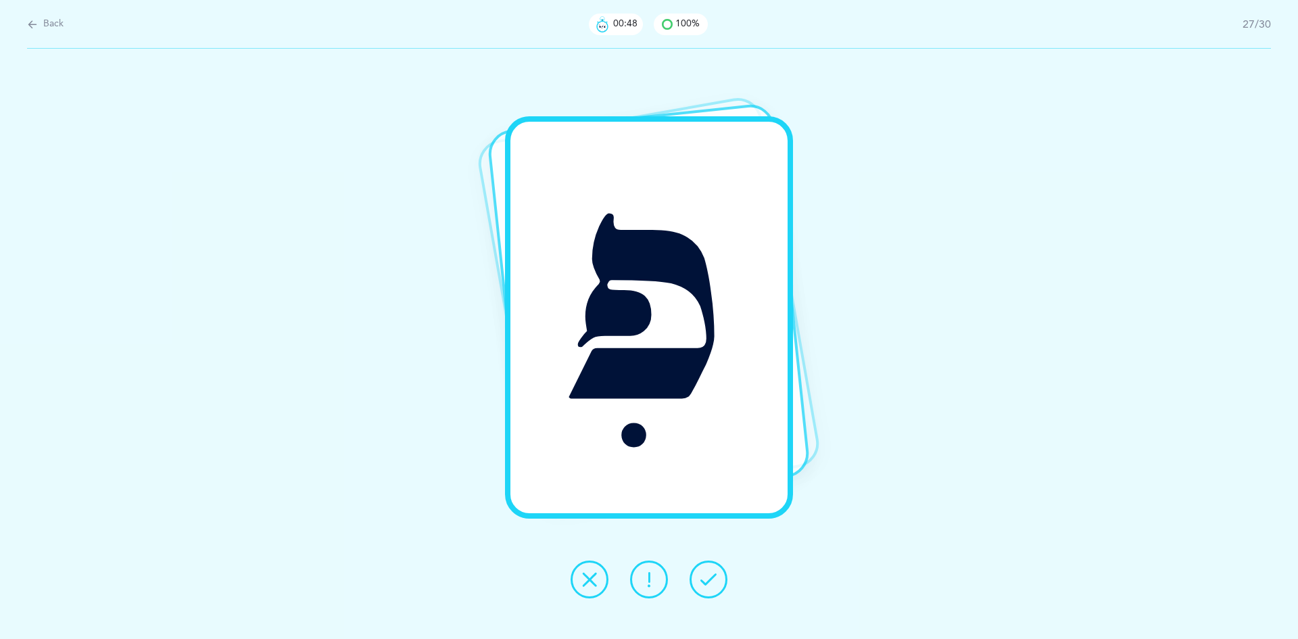
click at [704, 587] on icon at bounding box center [709, 579] width 16 height 16
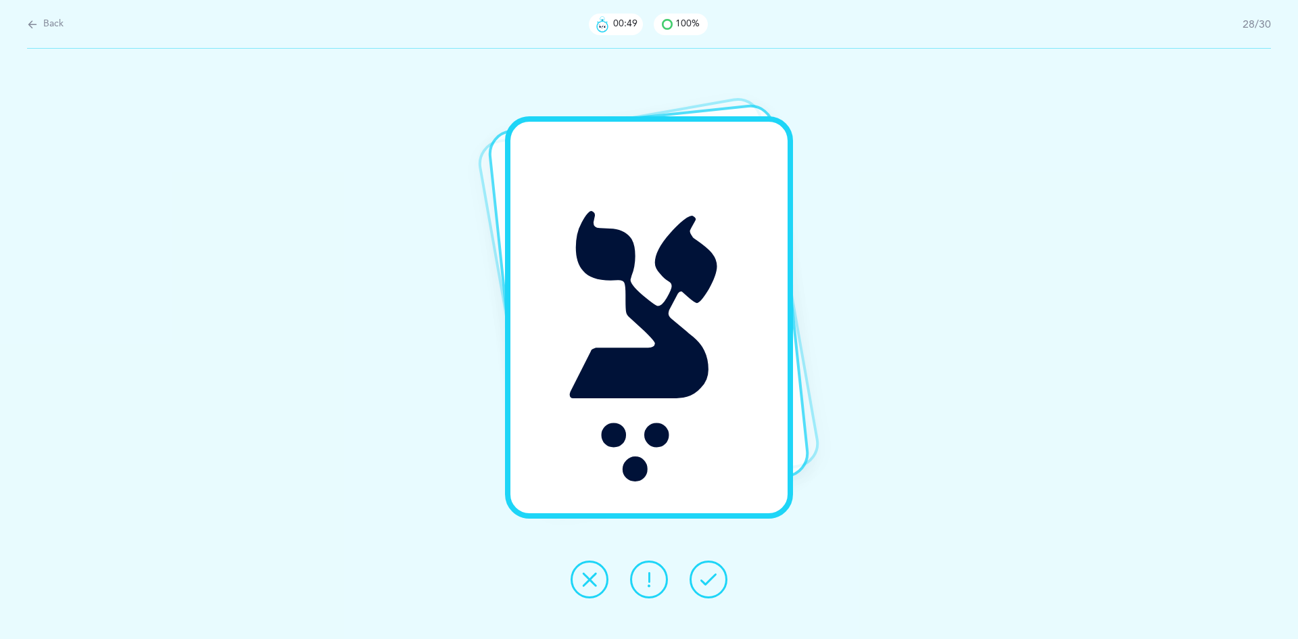
click at [704, 587] on icon at bounding box center [709, 579] width 16 height 16
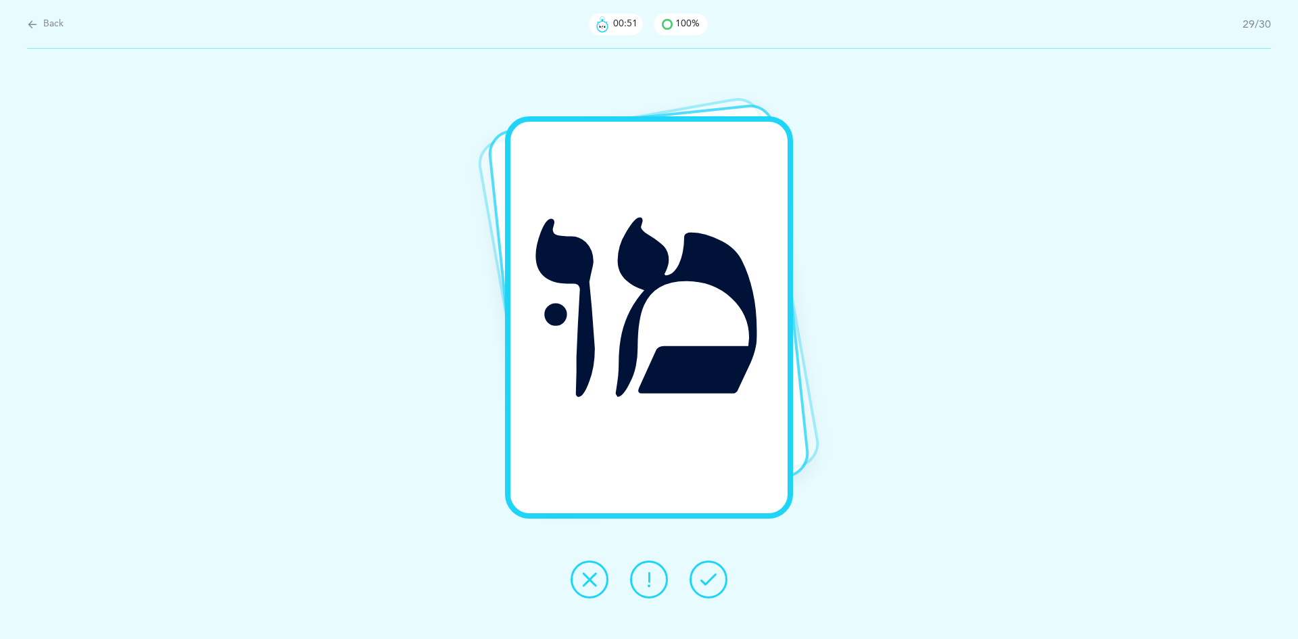
click at [704, 587] on icon at bounding box center [709, 579] width 16 height 16
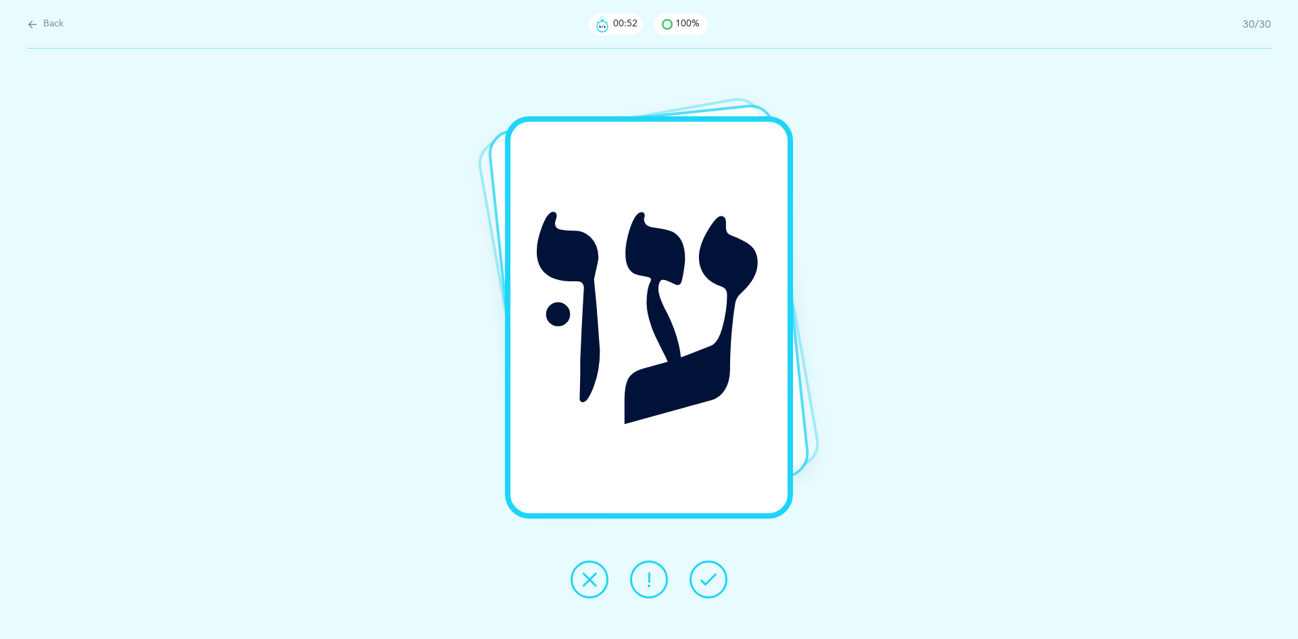
click at [704, 587] on icon at bounding box center [709, 579] width 16 height 16
